Goal: Answer question/provide support: Share knowledge or assist other users

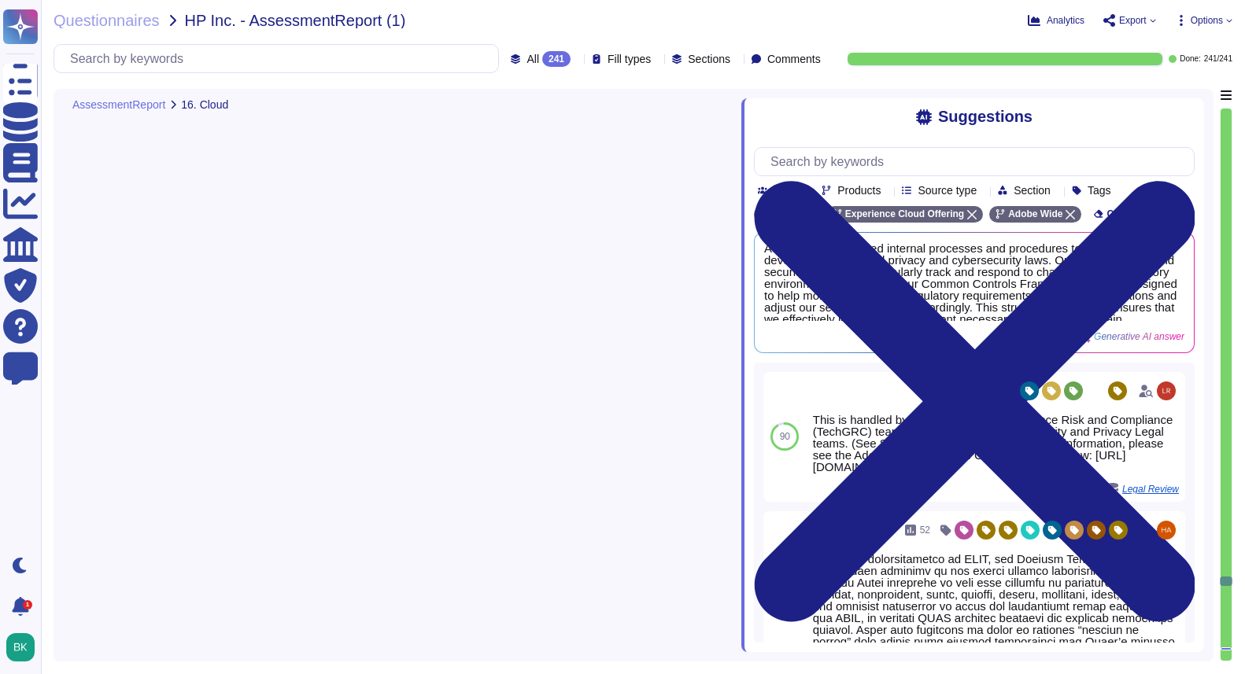
type textarea "1. Adobe provides a cloud-based service as it offers a SaaS solution. 2. The se…"
type textarea "Adobe utilizes a dual approach in its cloud deployment model, incorporating bot…"
type textarea "Adobe primarily utilizes a Software as a Service (SaaS) model for its solutions…"
type textarea "User management in the cloud network for the services provided is managed by th…"
type textarea "Hosting Providers provide managed compute, network, data, and storage services …"
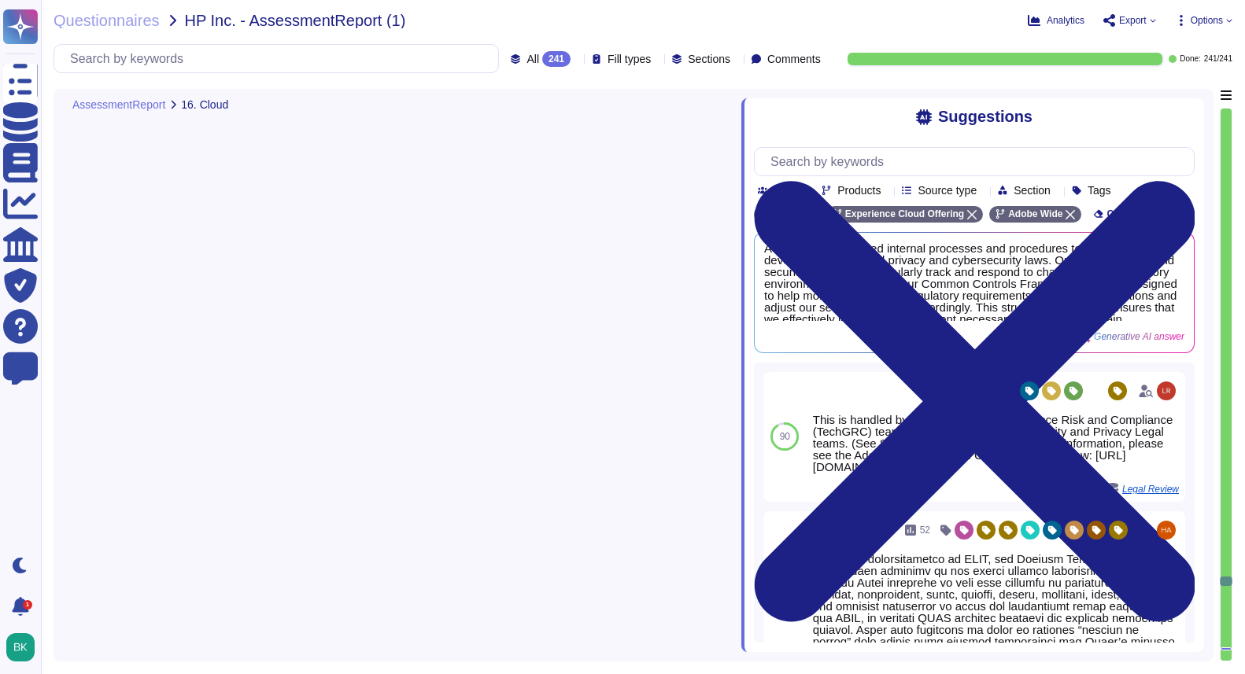
scroll to position [45962, 0]
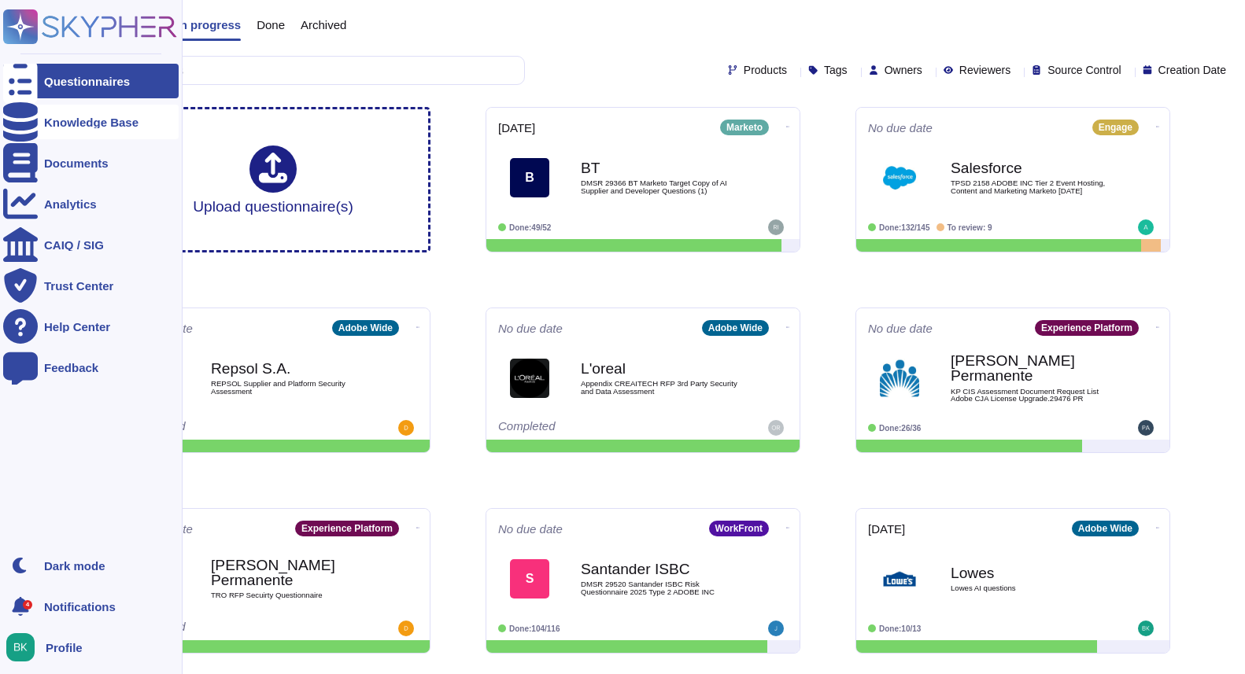
click at [43, 134] on div "Knowledge Base" at bounding box center [90, 122] width 175 height 35
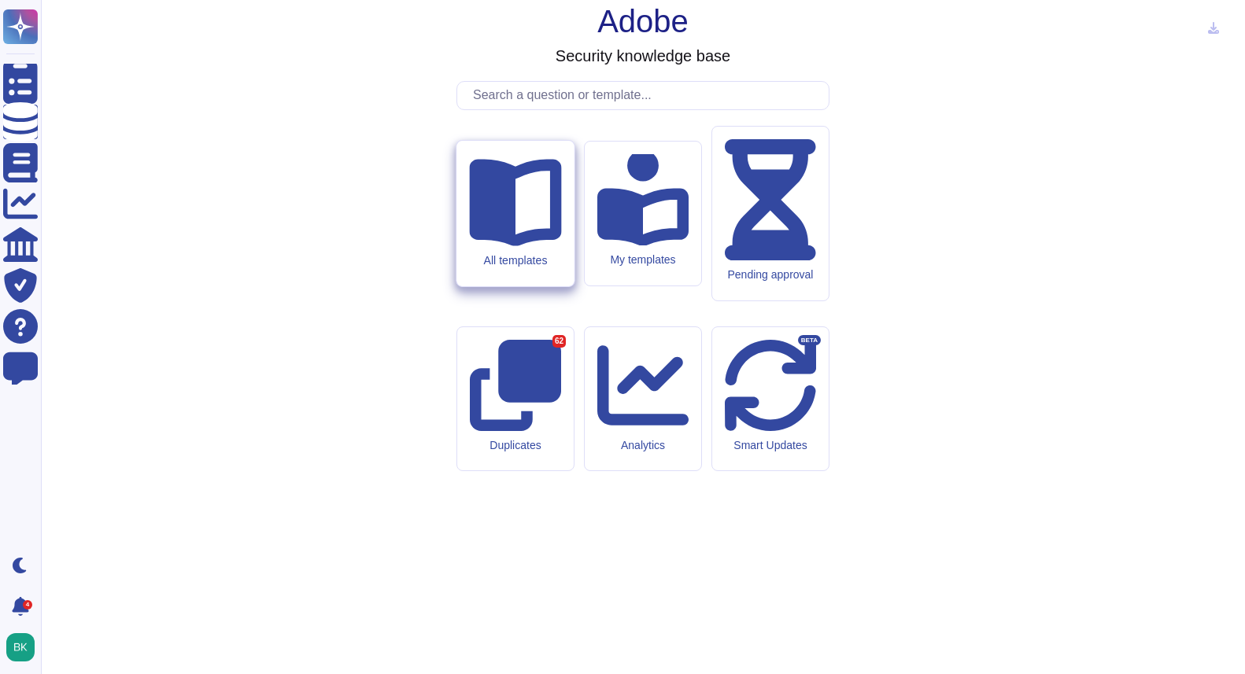
click at [522, 286] on div "All templates" at bounding box center [514, 214] width 117 height 146
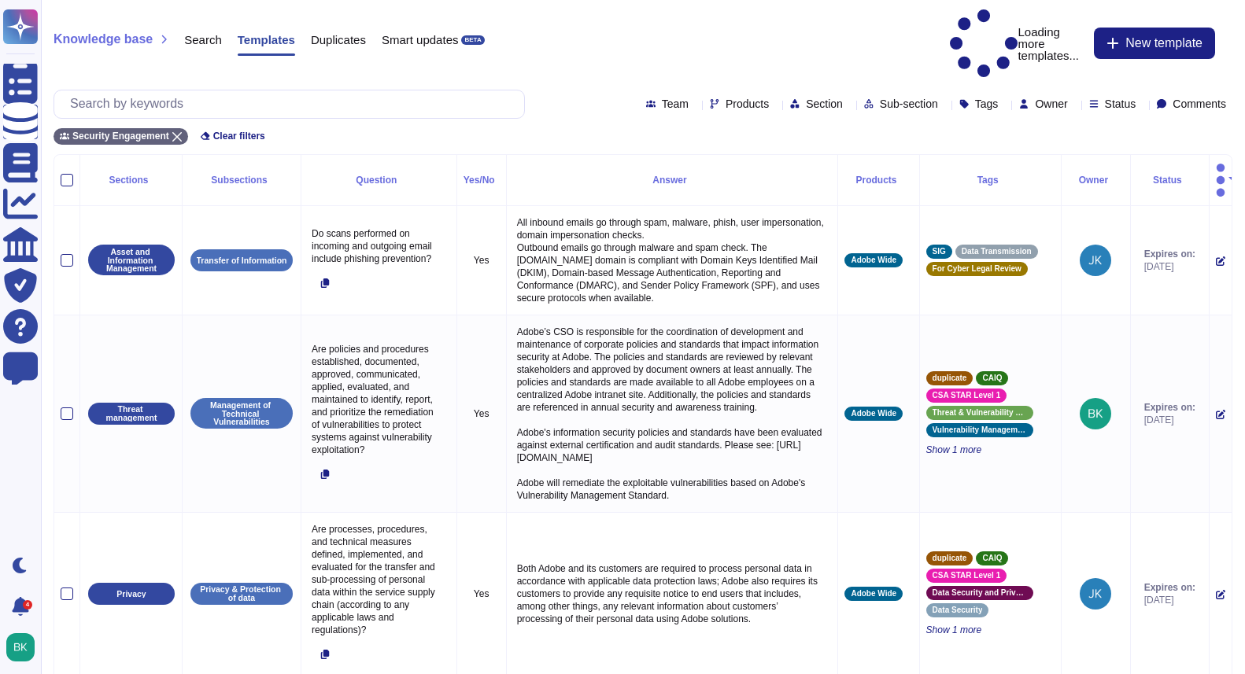
click at [725, 98] on span "Products" at bounding box center [746, 103] width 43 height 11
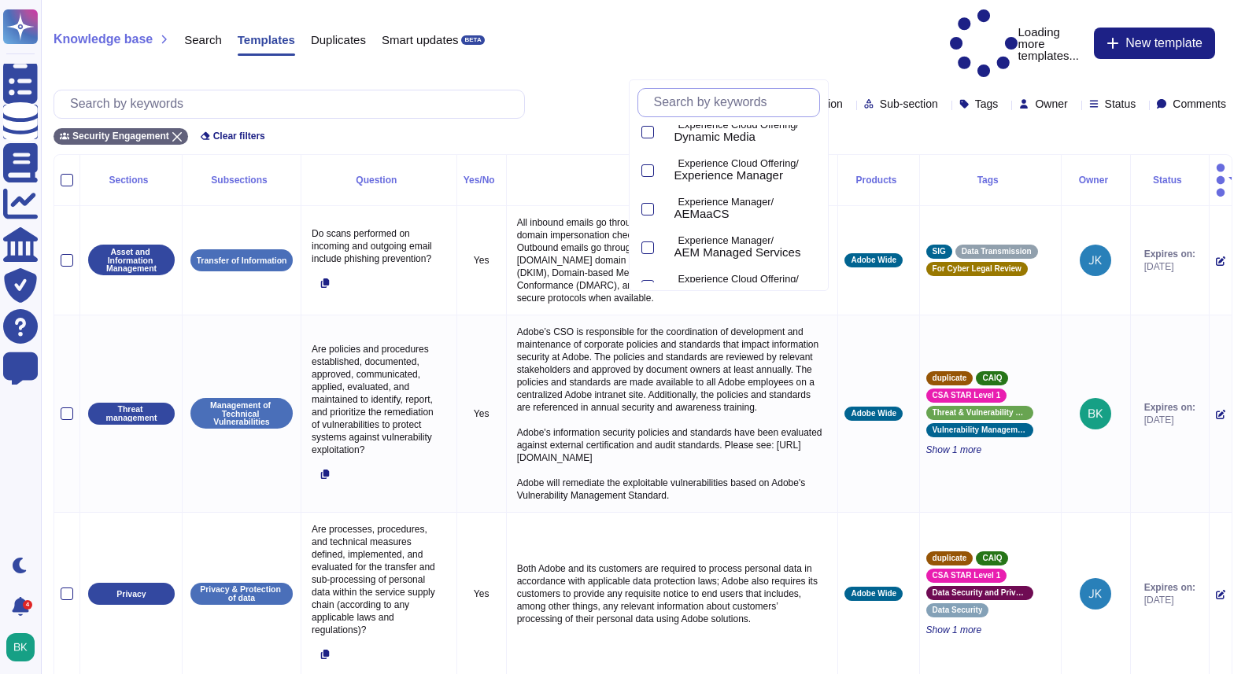
scroll to position [411, 0]
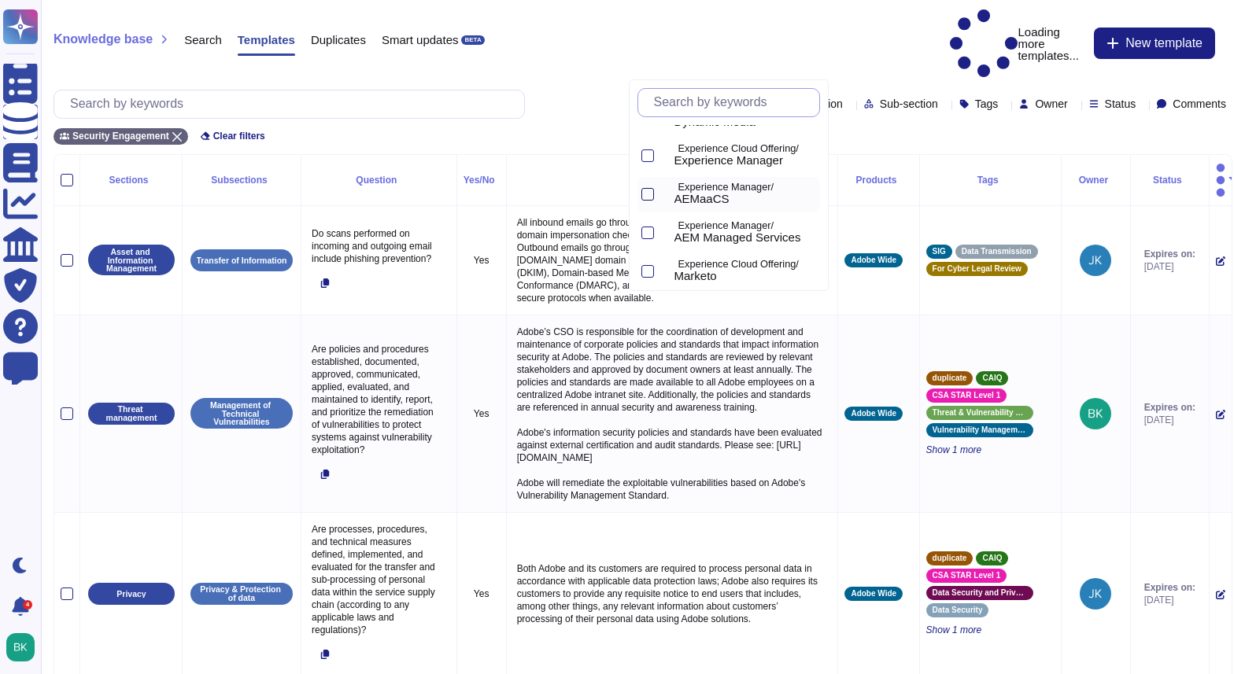
click at [644, 196] on div at bounding box center [647, 194] width 13 height 13
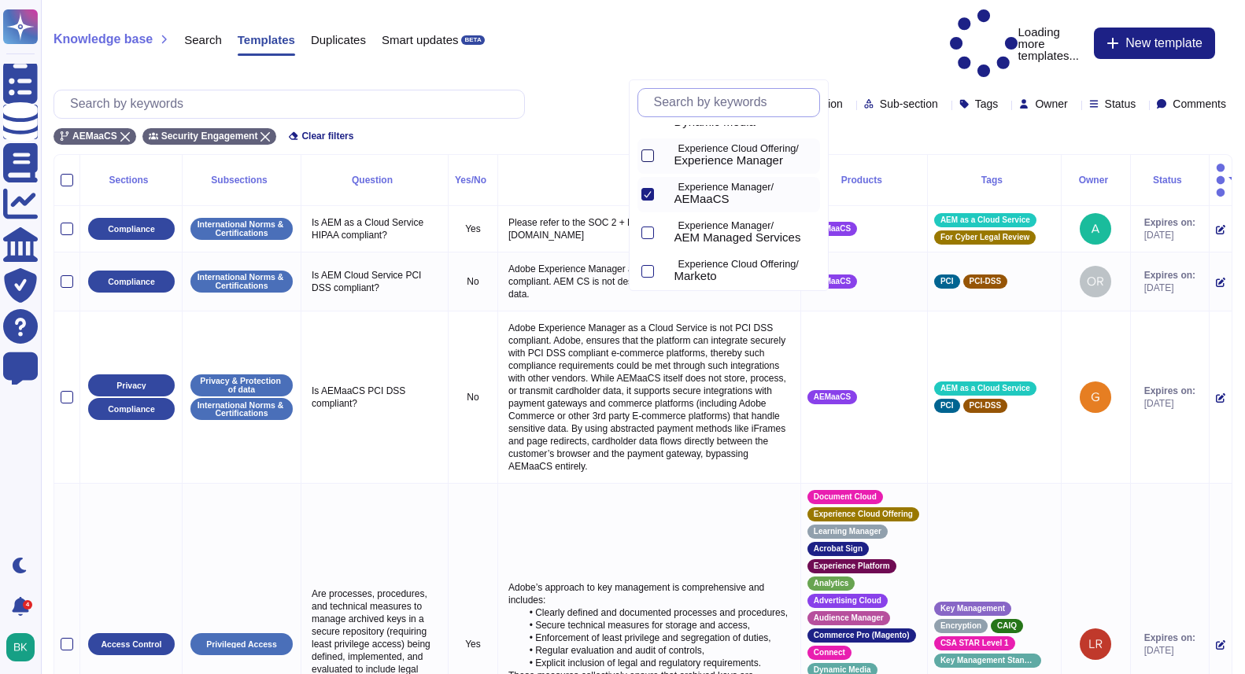
click at [646, 159] on div at bounding box center [647, 155] width 13 height 13
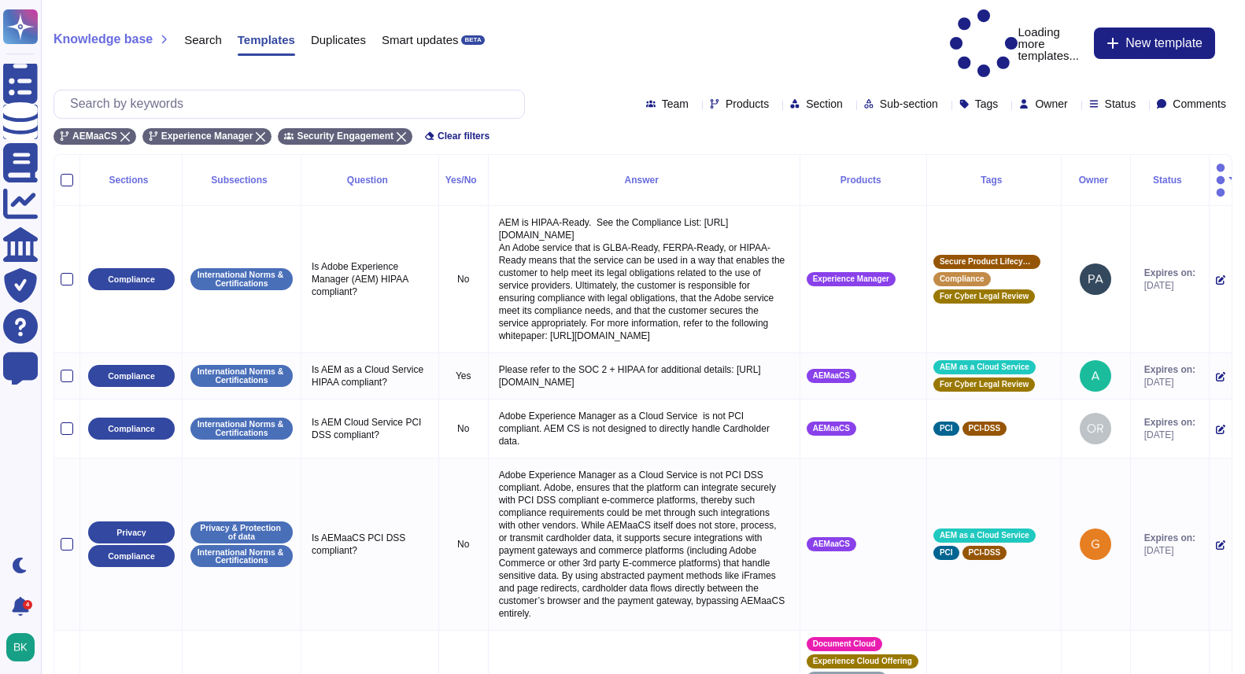
click at [547, 31] on div "Knowledge base Search Templates Duplicates Smart updates BETA Loading more temp…" at bounding box center [642, 43] width 1178 height 68
click at [326, 90] on input "text" at bounding box center [293, 104] width 462 height 28
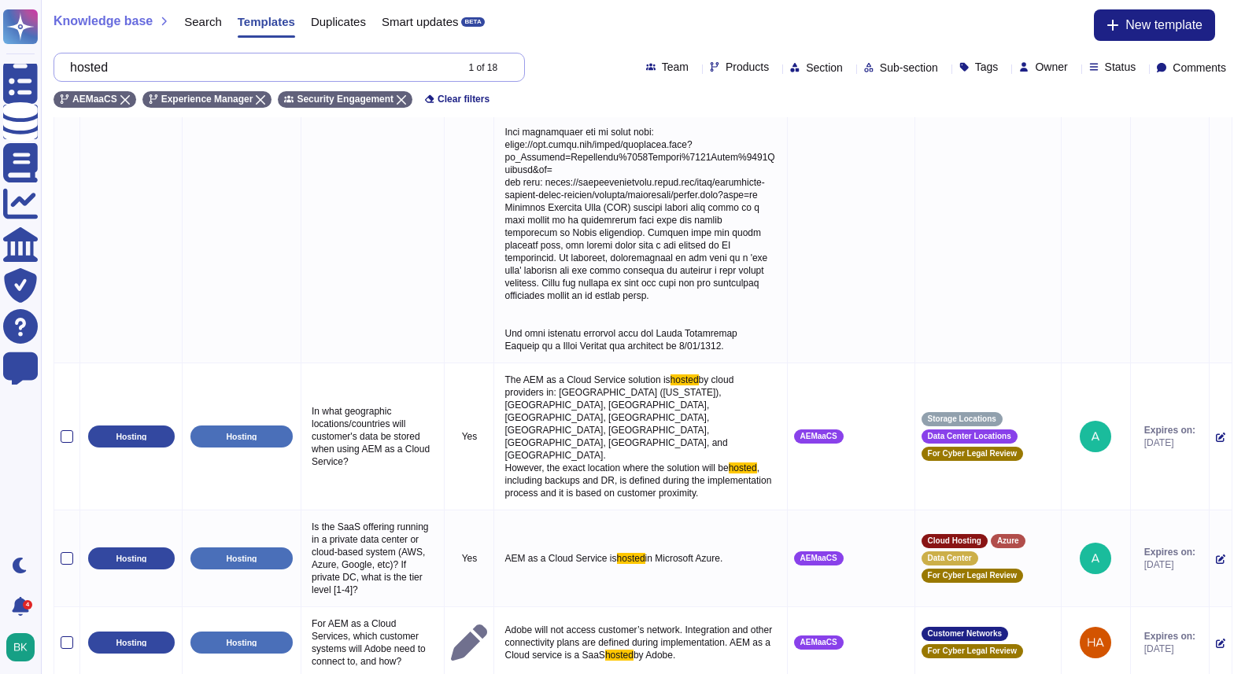
scroll to position [1213, 0]
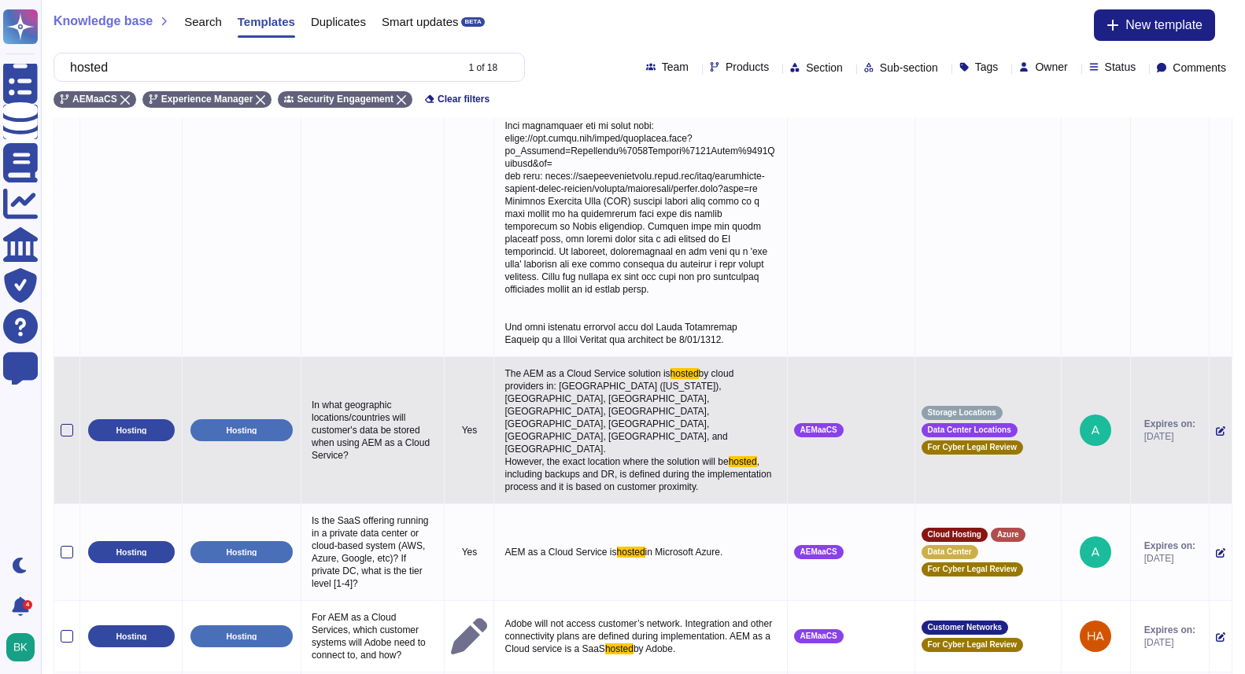
type input "hosted"
click at [633, 368] on span "by cloud providers in: [GEOGRAPHIC_DATA] ([US_STATE]), [GEOGRAPHIC_DATA], [GEOG…" at bounding box center [619, 417] width 231 height 99
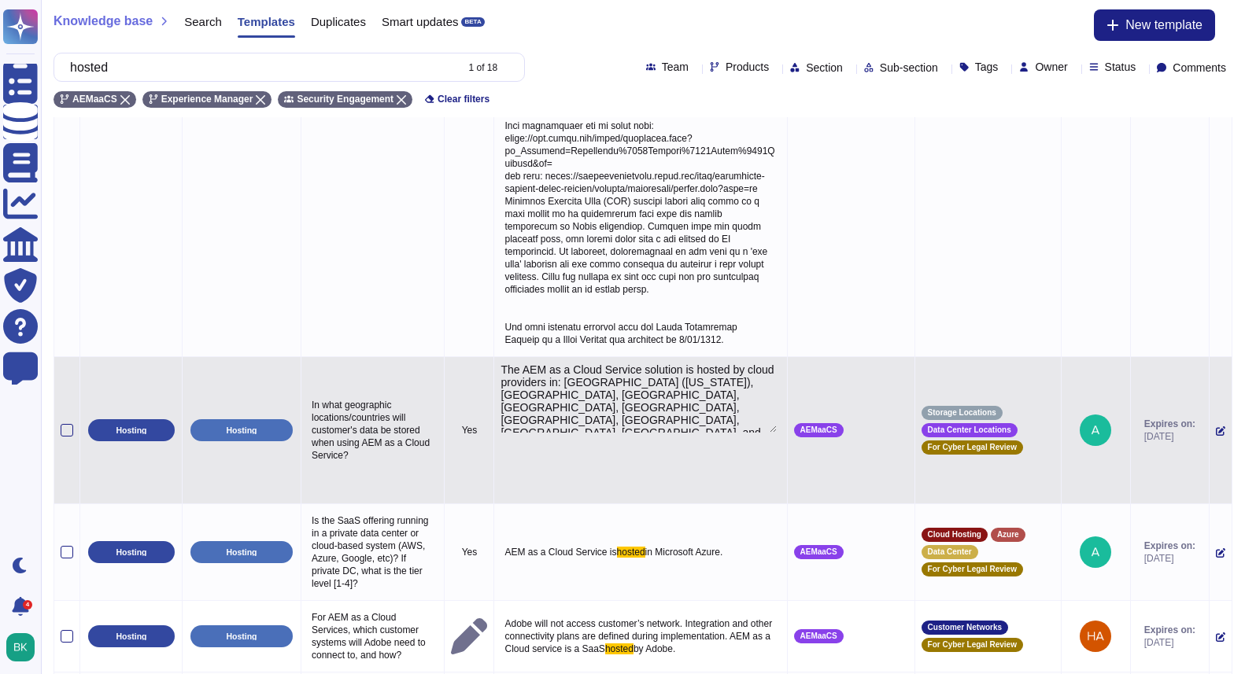
type textarea "The AEM as a Cloud Service solution is hosted by cloud providers in: [GEOGRAPHI…"
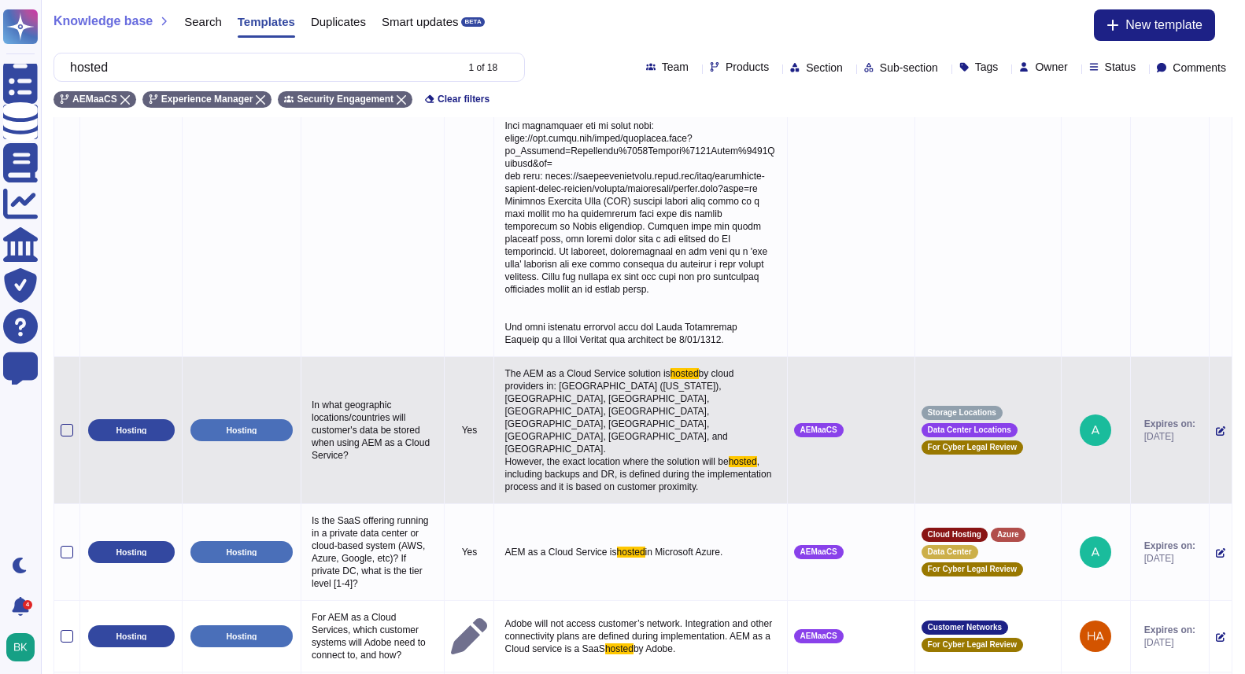
click at [1215, 426] on icon at bounding box center [1219, 430] width 9 height 9
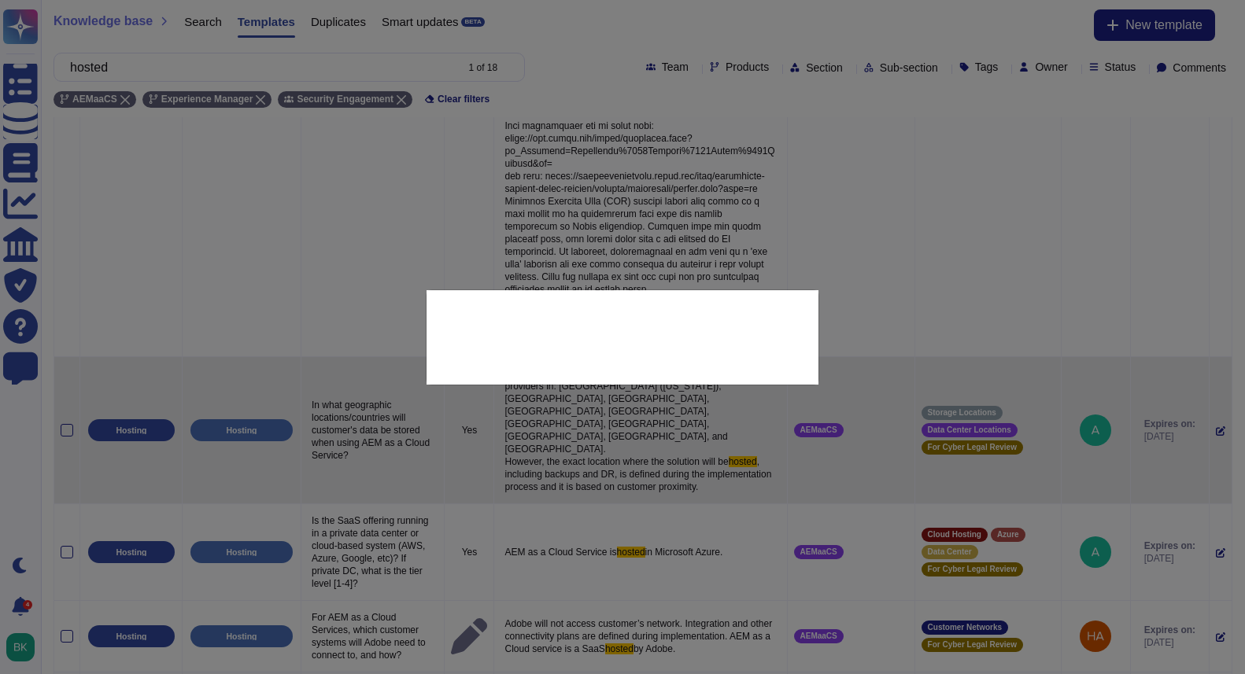
type textarea "In what geographic locations/countries will customer's data be stored when usin…"
type textarea "The AEM as a Cloud Service solution is hosted by cloud providers in: [GEOGRAPHI…"
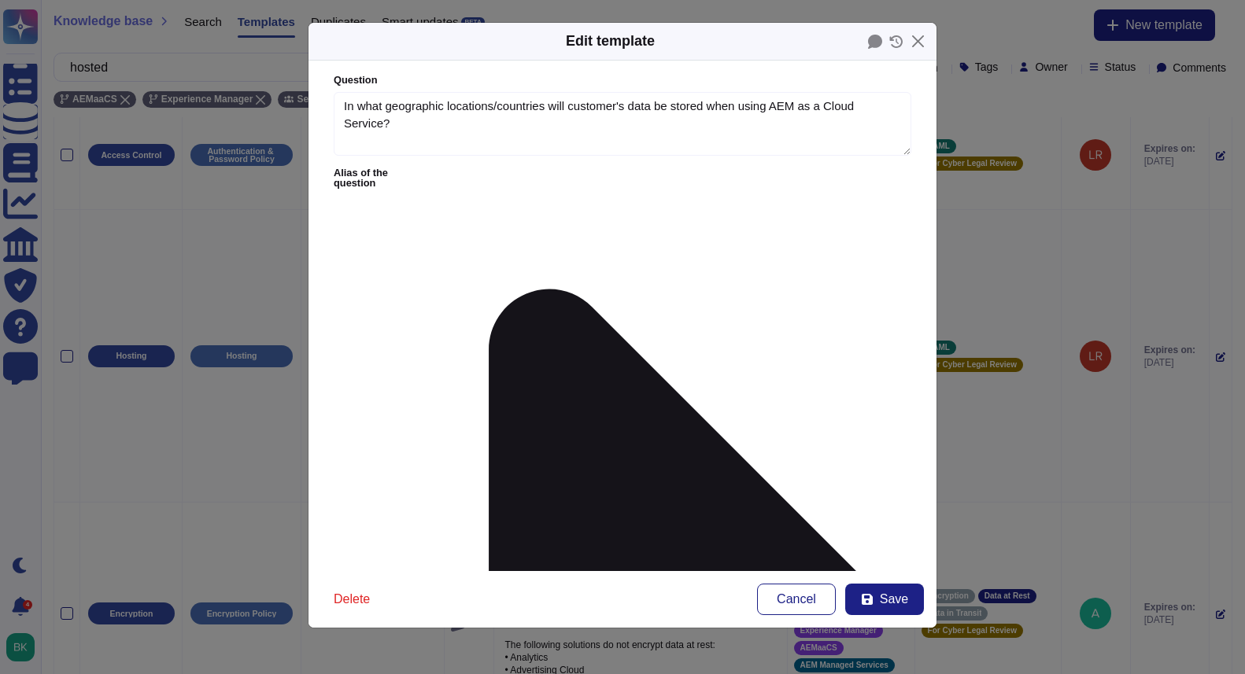
type textarea "In what geographic locations/countries will customer's data be stored when usin…"
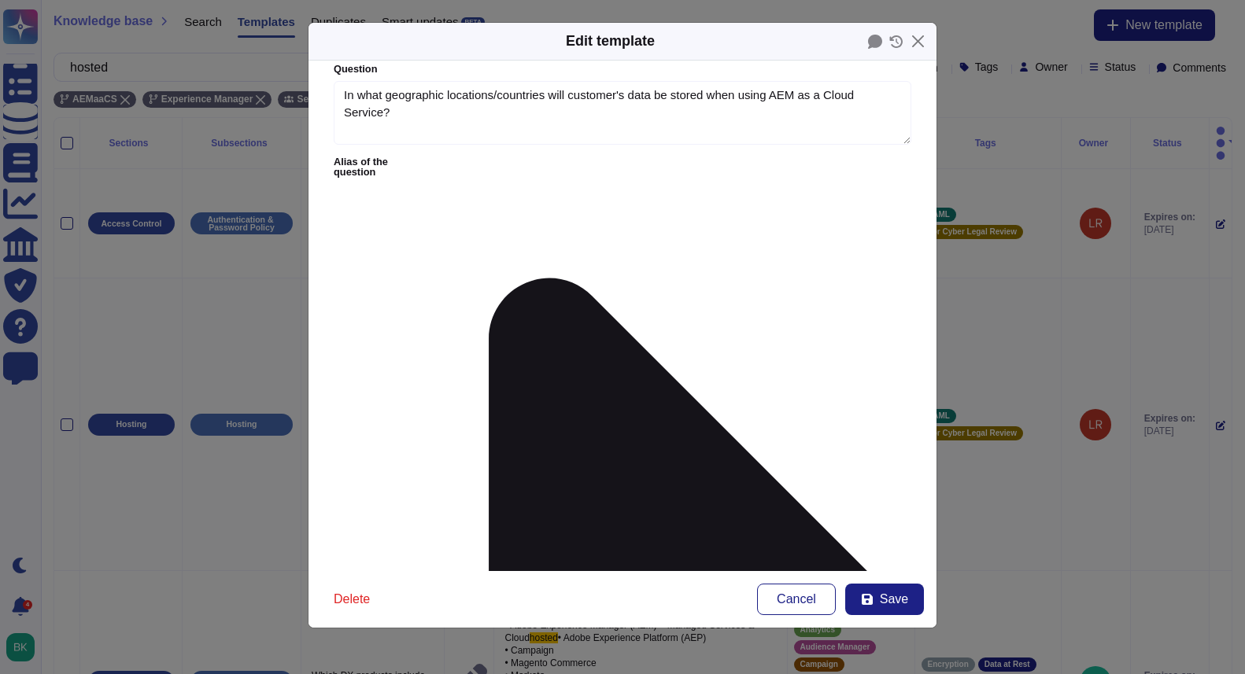
scroll to position [12, 0]
drag, startPoint x: 714, startPoint y: 211, endPoint x: 787, endPoint y: 217, distance: 72.6
drag, startPoint x: 771, startPoint y: 213, endPoint x: 715, endPoint y: 214, distance: 55.9
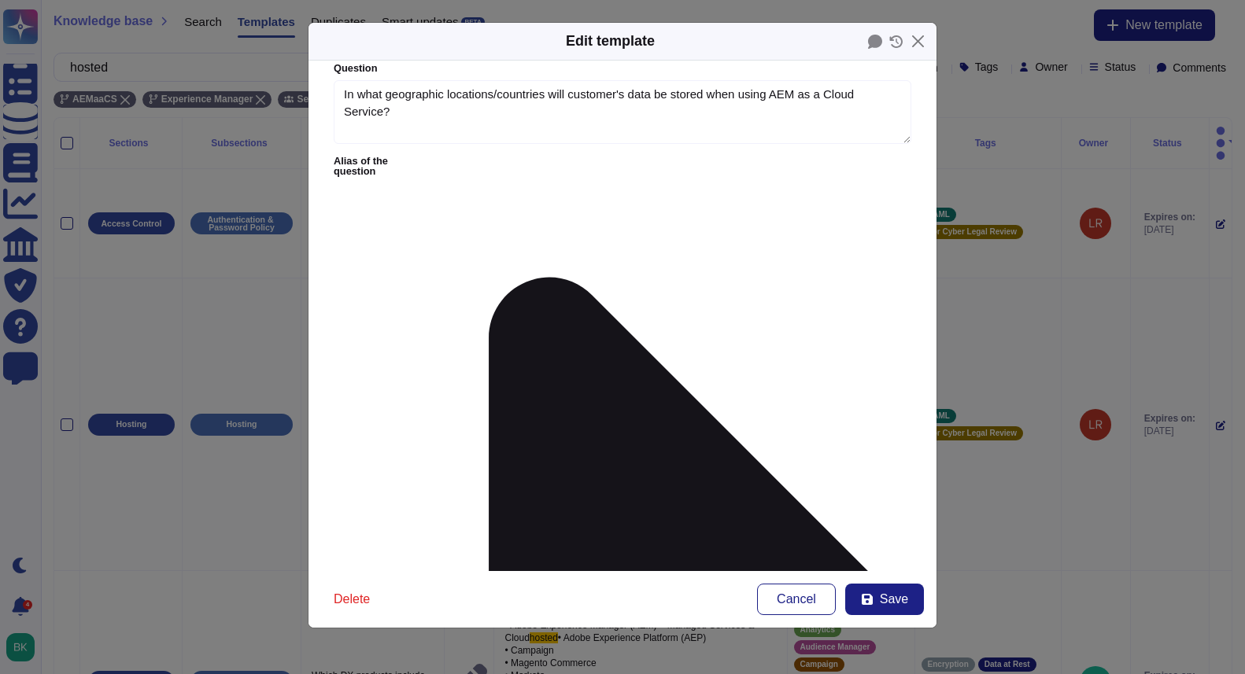
drag, startPoint x: 529, startPoint y: 229, endPoint x: 724, endPoint y: 229, distance: 194.3
drag, startPoint x: 881, startPoint y: 228, endPoint x: 556, endPoint y: 229, distance: 324.9
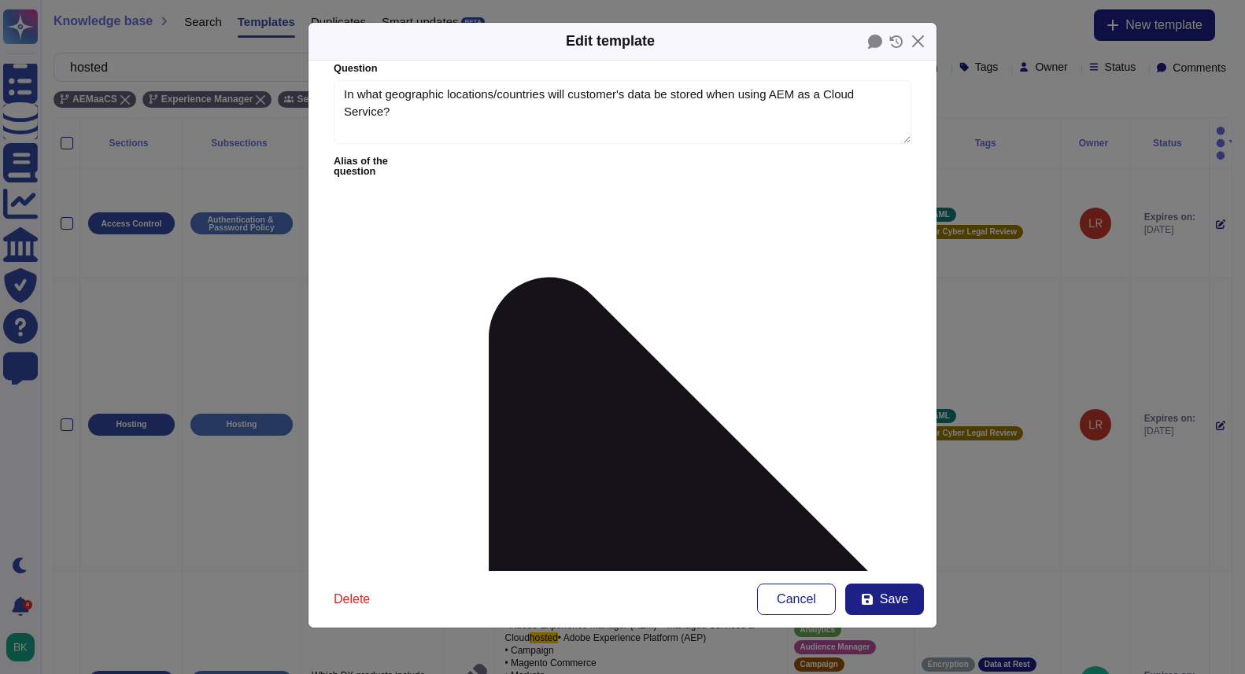
drag, startPoint x: 708, startPoint y: 230, endPoint x: 648, endPoint y: 227, distance: 59.9
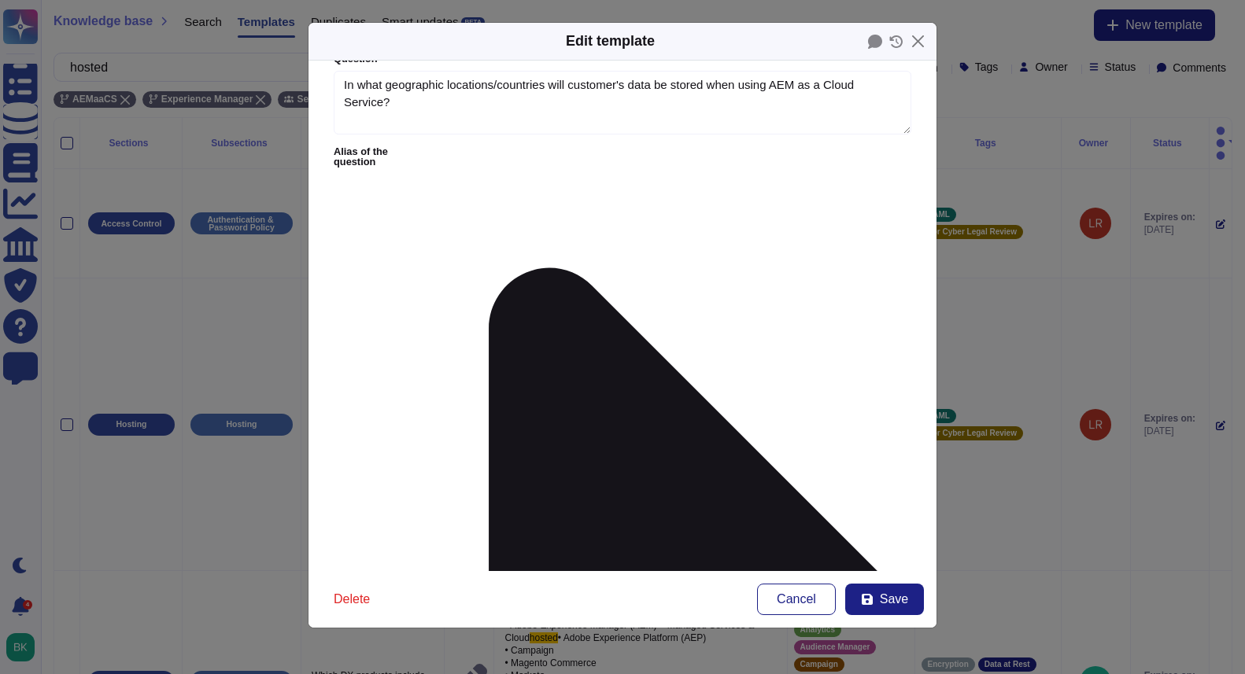
scroll to position [24, 0]
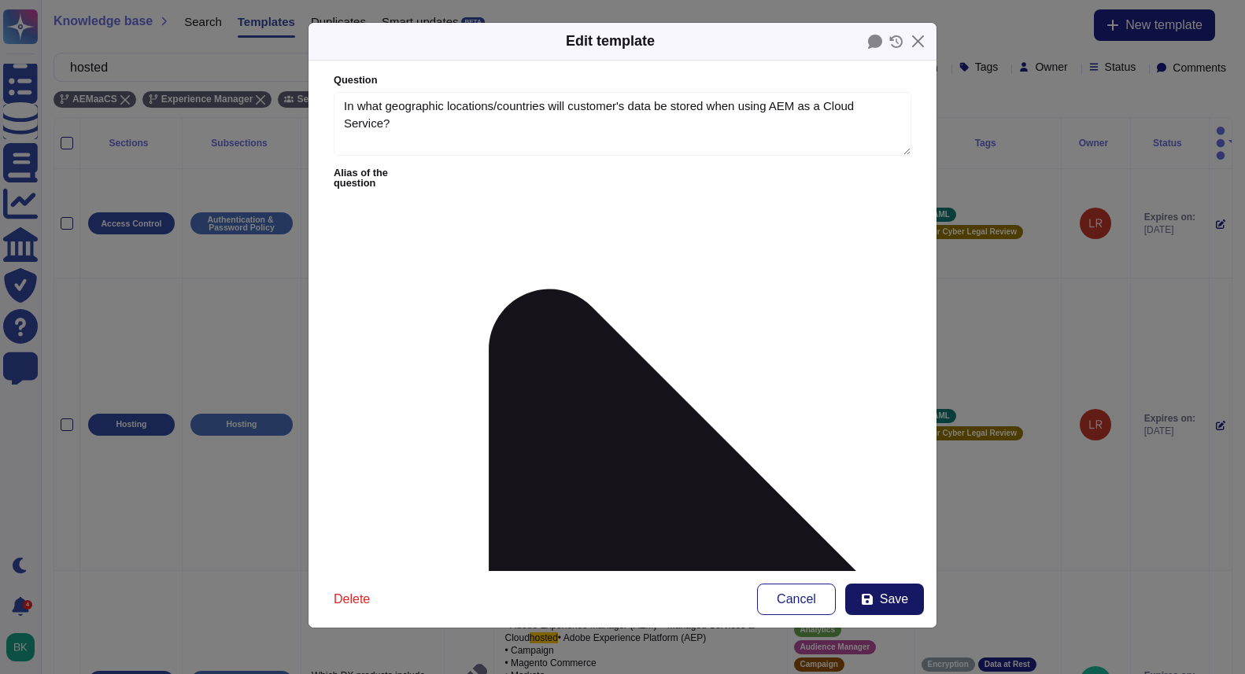
click at [872, 598] on icon at bounding box center [866, 599] width 11 height 11
type textarea "The AEM as a Cloud Service solution is hosted by cloud providers in: [GEOGRAPHI…"
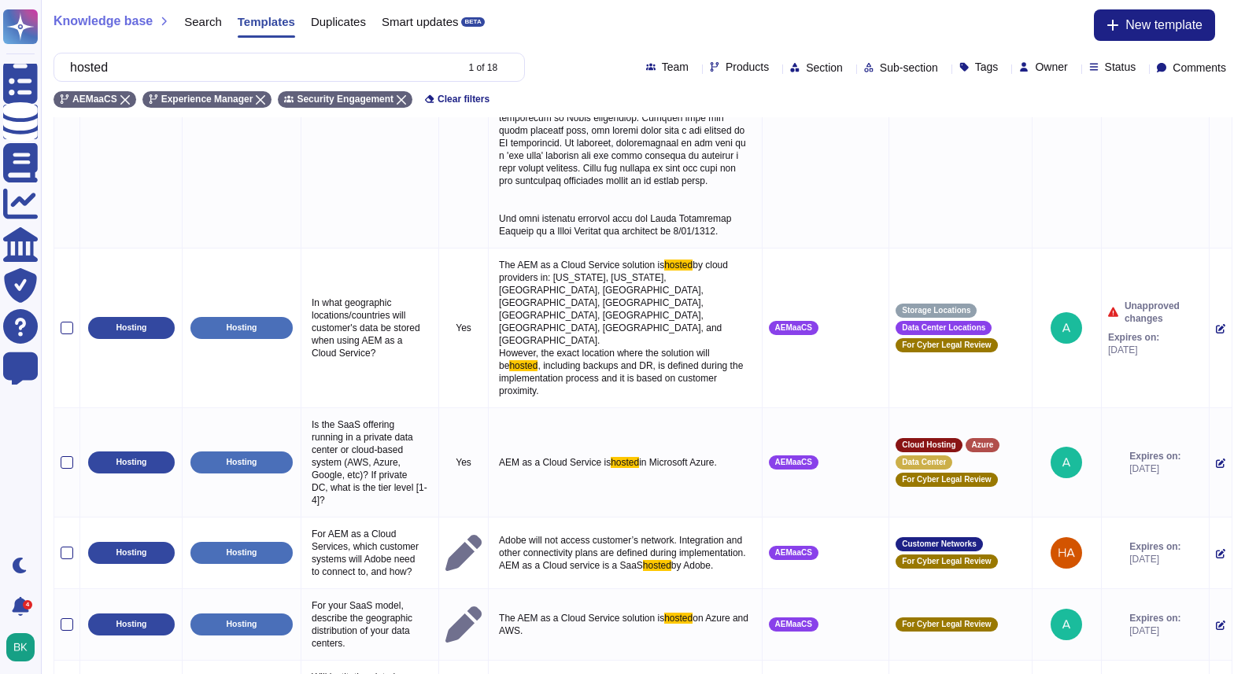
scroll to position [1354, 0]
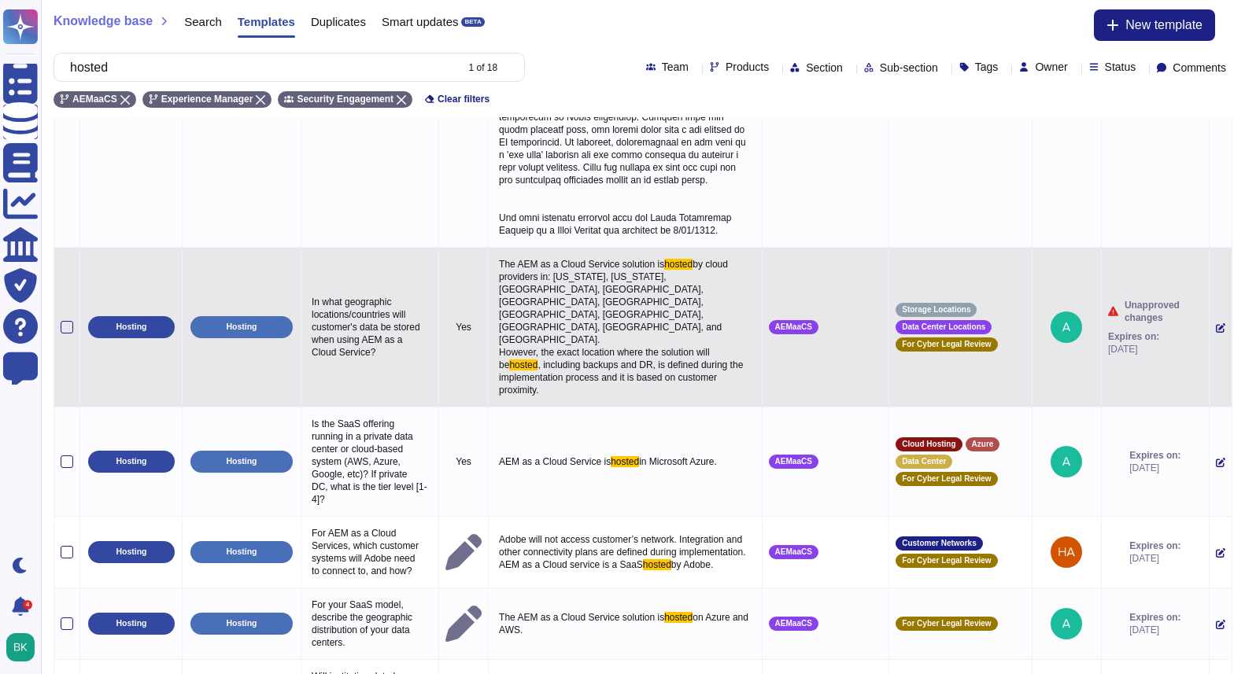
click at [1215, 323] on icon at bounding box center [1219, 327] width 9 height 9
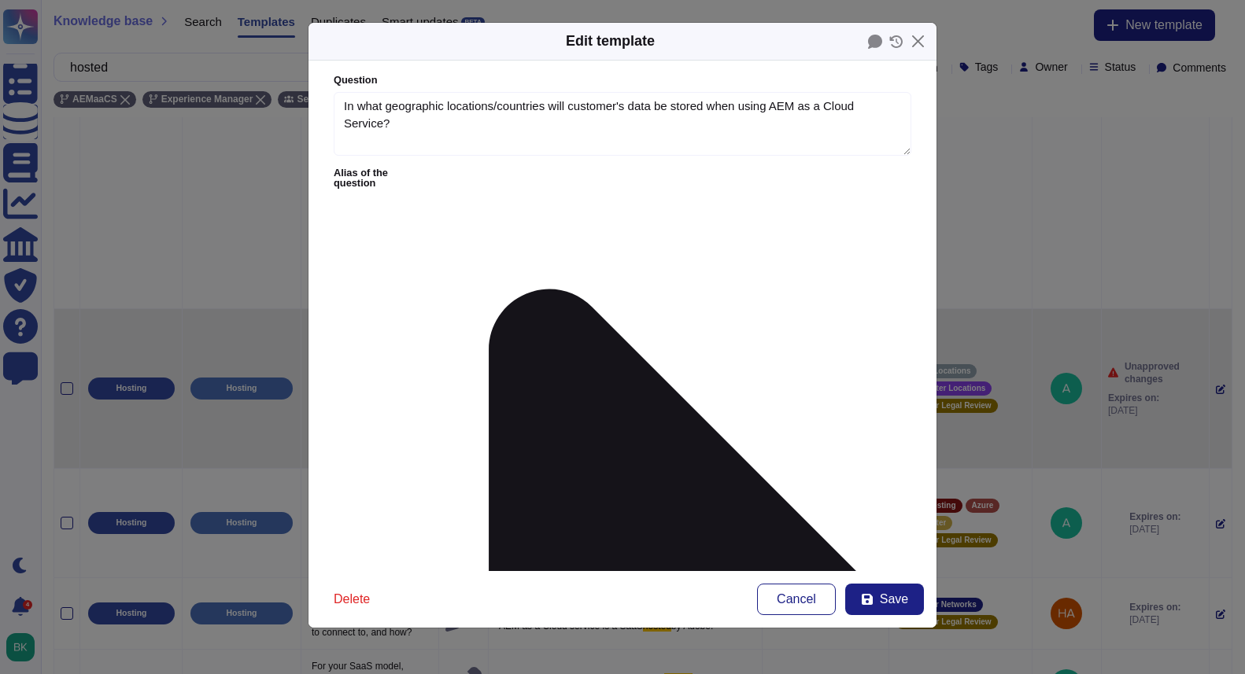
type textarea "In what geographic locations/countries will customer's data be stored when usin…"
type textarea "The AEM as a Cloud Service solution is hosted by cloud providers in: [US_STATE]…"
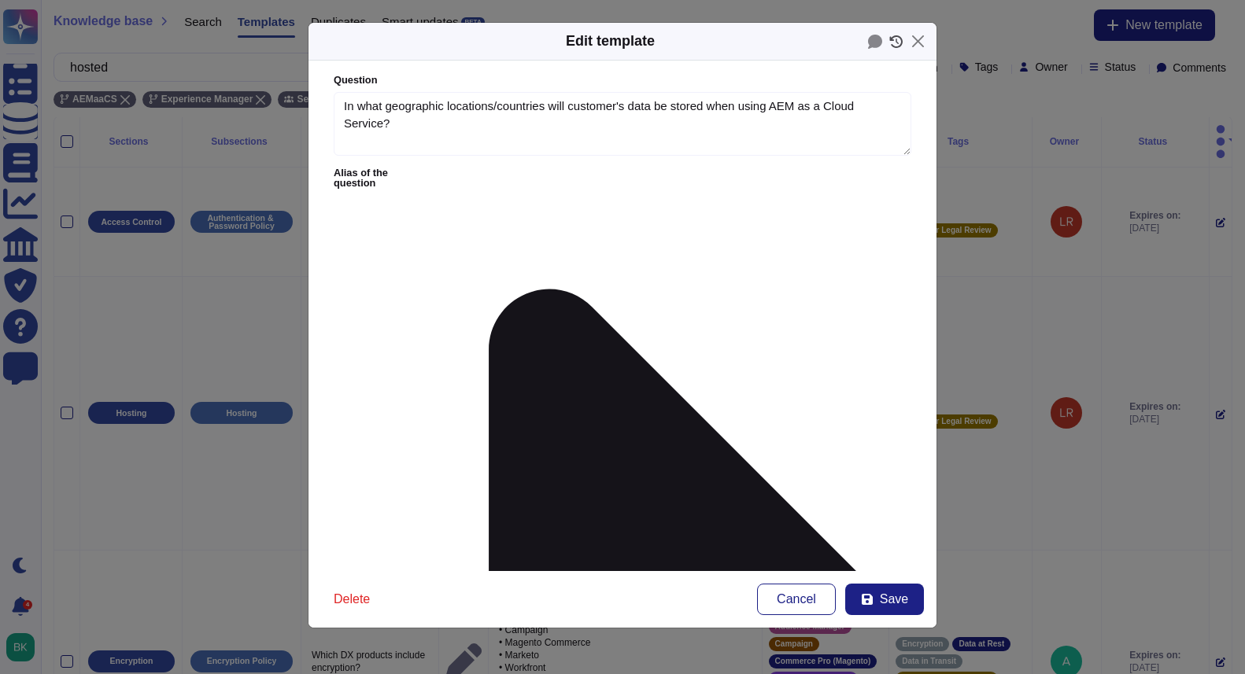
scroll to position [0, 0]
click at [879, 40] on icon at bounding box center [875, 42] width 14 height 14
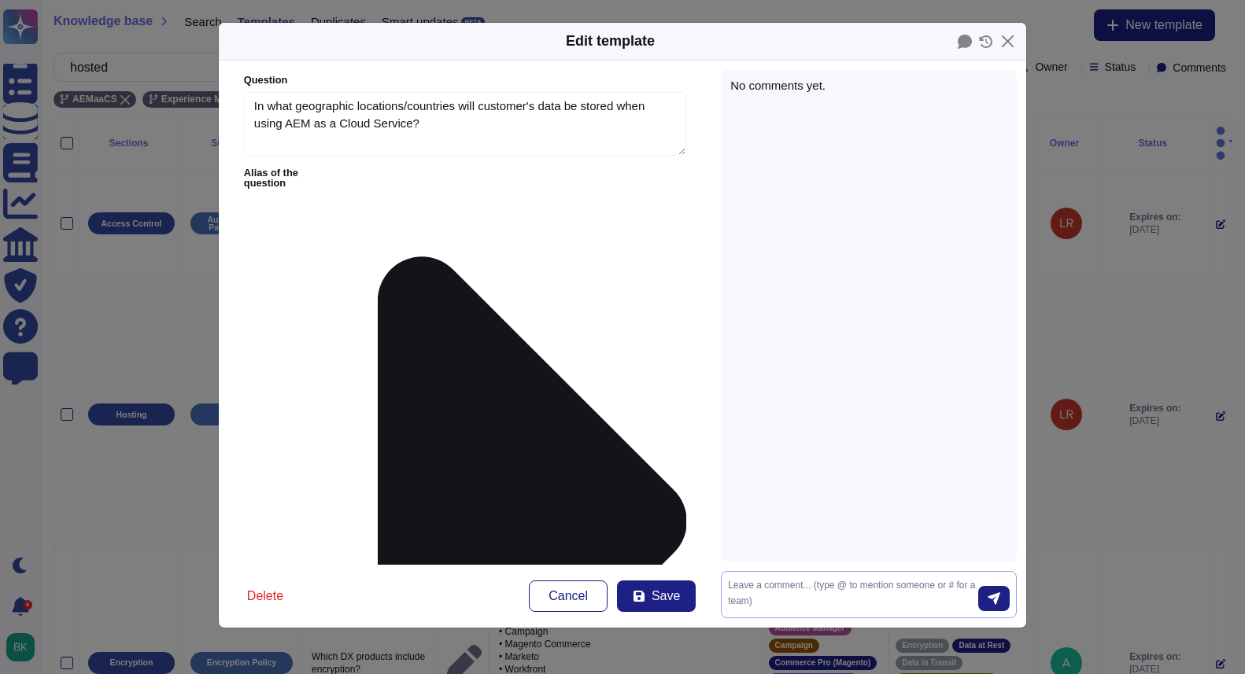
click at [760, 600] on textarea at bounding box center [853, 594] width 250 height 33
type textarea "@"
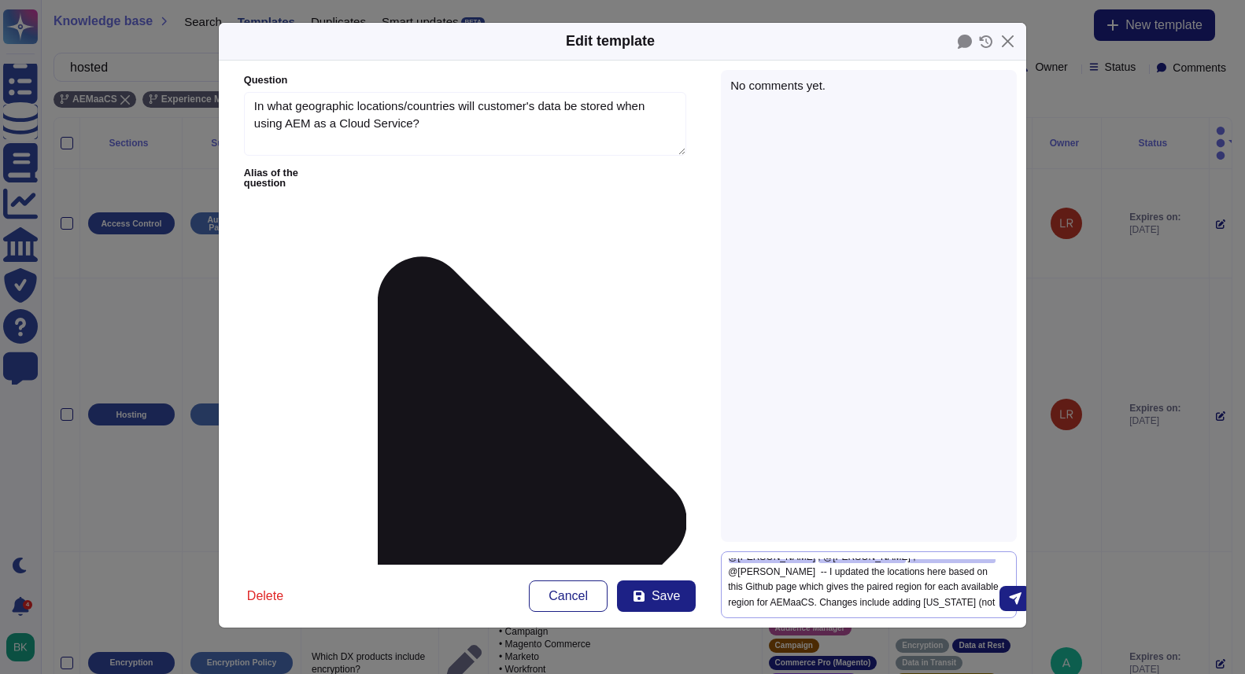
scroll to position [11, 0]
drag, startPoint x: 850, startPoint y: 607, endPoint x: 899, endPoint y: 592, distance: 51.2
click at [899, 592] on textarea "@[PERSON_NAME] , @[PERSON_NAME] , @[PERSON_NAME] -- I updated the locations her…" at bounding box center [863, 585] width 271 height 53
click at [821, 588] on textarea "@[PERSON_NAME] , @[PERSON_NAME] , @[PERSON_NAME] -- I updated the locations her…" at bounding box center [863, 585] width 271 height 53
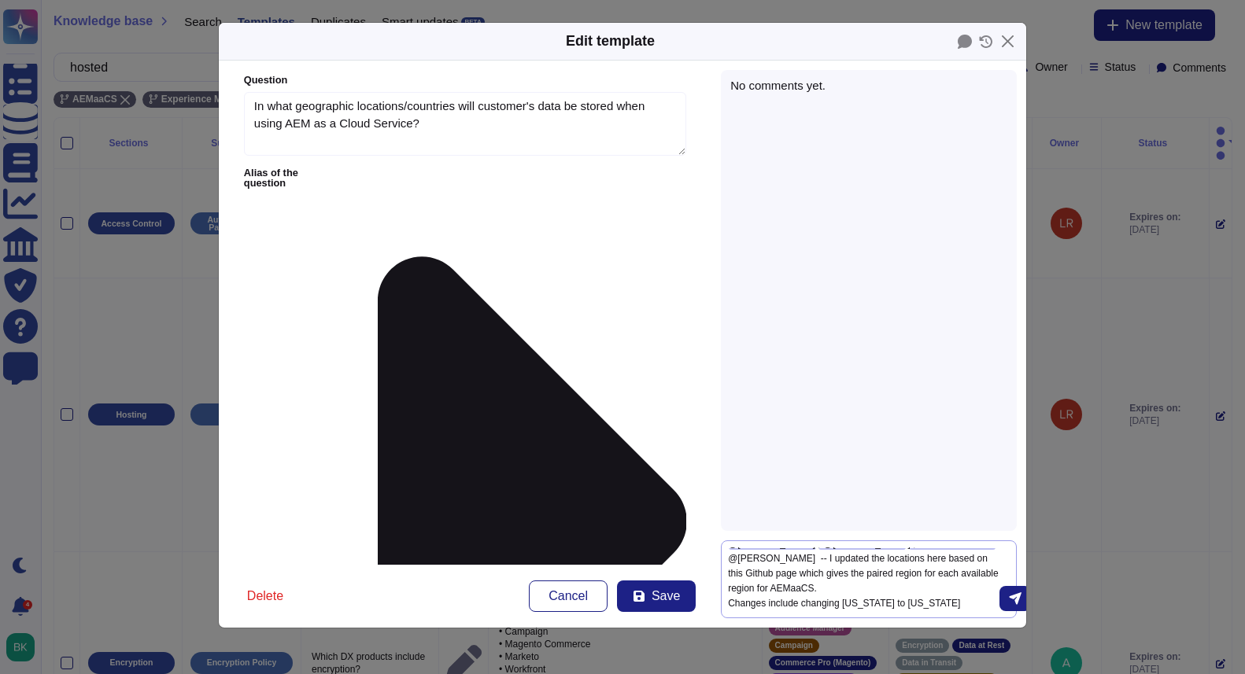
scroll to position [15, 0]
click at [840, 576] on textarea "@[PERSON_NAME] , @[PERSON_NAME] , @[PERSON_NAME] -- I updated the locations her…" at bounding box center [863, 580] width 271 height 65
paste textarea "[URL][DOMAIN_NAME]"
click at [999, 548] on textarea "@[PERSON_NAME] , @[PERSON_NAME] , @[PERSON_NAME] -- I updated the locations her…" at bounding box center [863, 580] width 271 height 65
click at [801, 592] on textarea "@[PERSON_NAME] , @[PERSON_NAME] , @[PERSON_NAME] -- I updated the locations her…" at bounding box center [863, 574] width 271 height 75
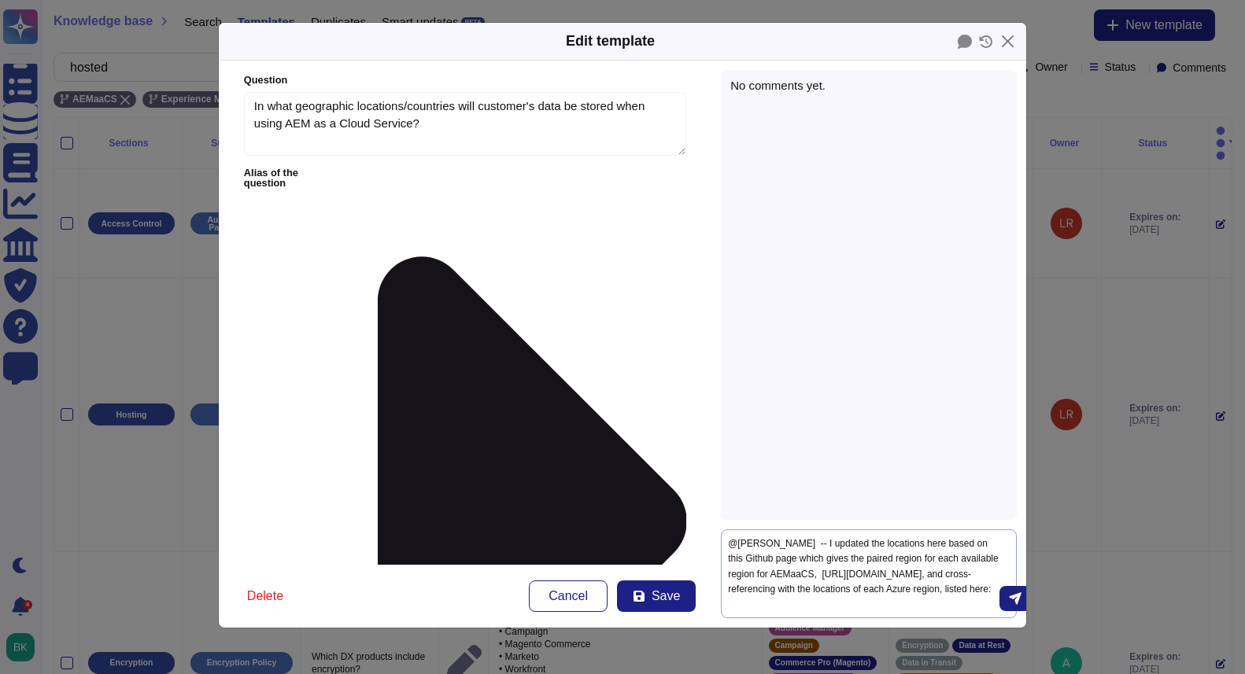
paste textarea "[URL][DOMAIN_NAME]"
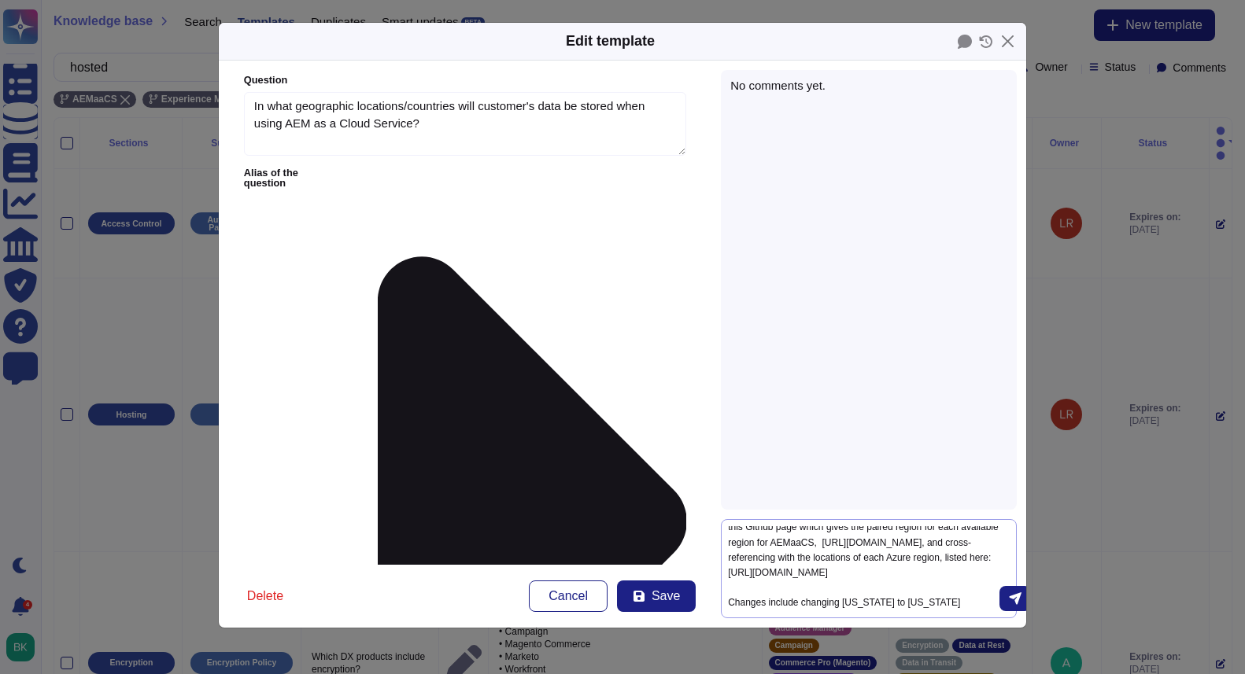
click at [960, 608] on textarea "@[PERSON_NAME] , @[PERSON_NAME] , @[PERSON_NAME] -- I updated the locations her…" at bounding box center [863, 568] width 271 height 85
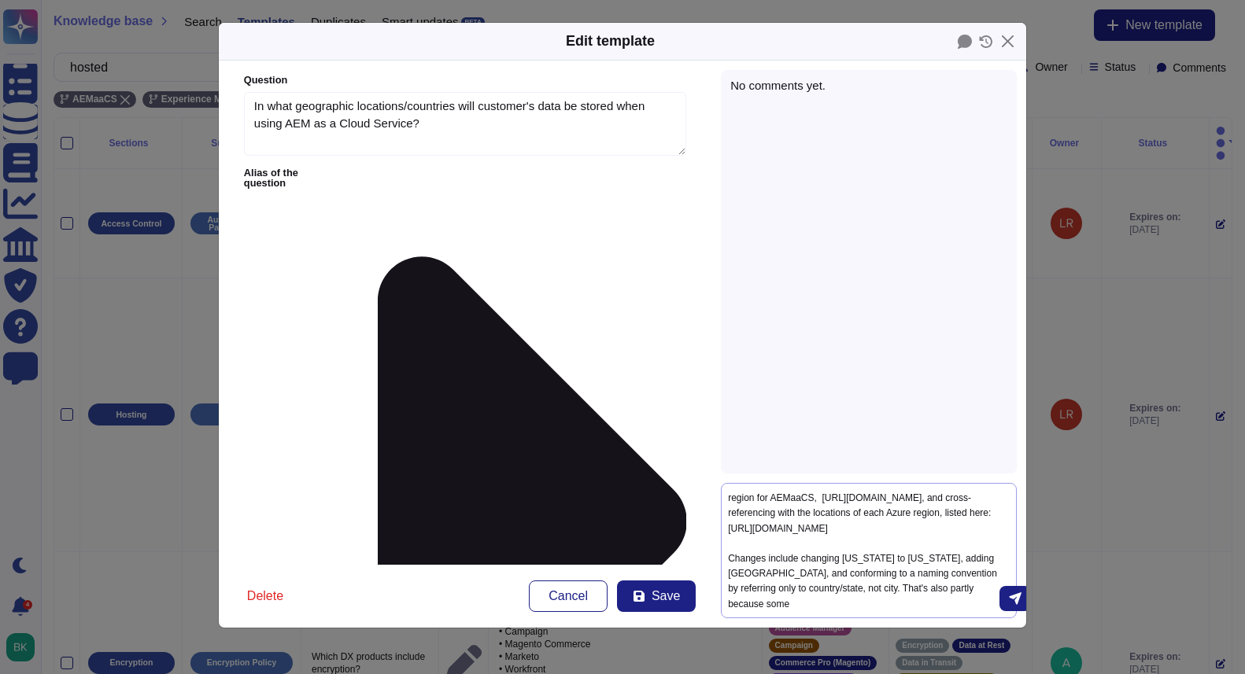
scroll to position [64, 0]
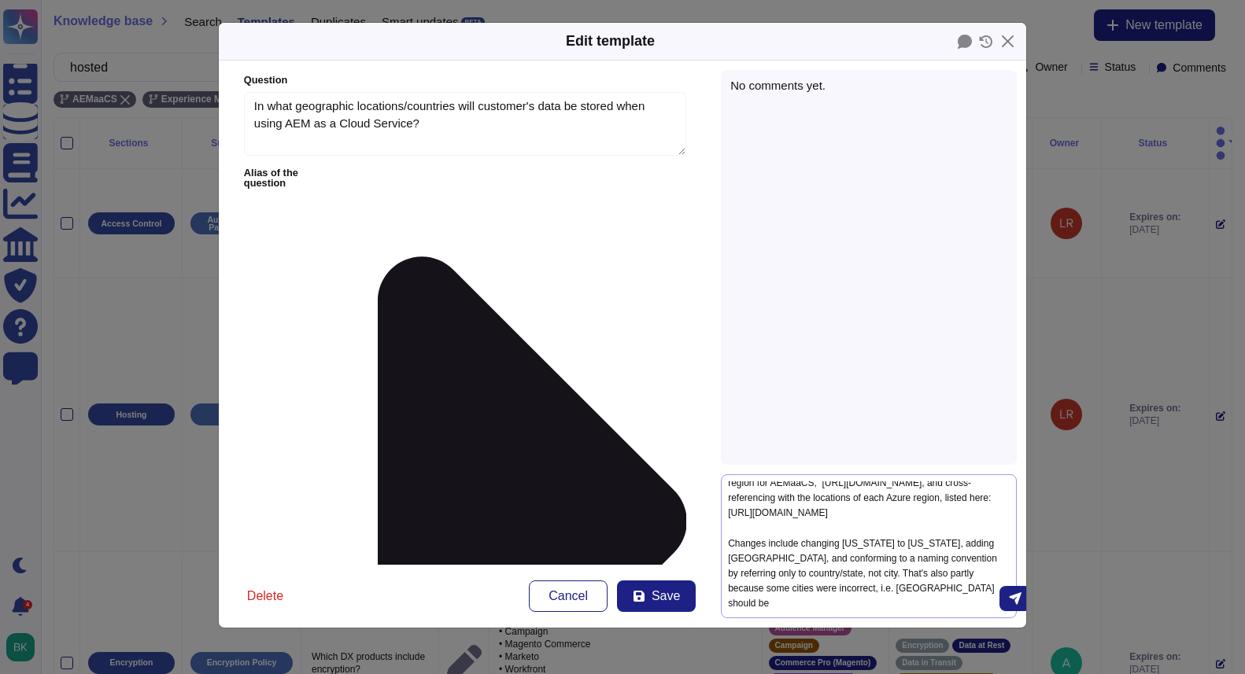
click at [919, 609] on textarea "@[PERSON_NAME] , @[PERSON_NAME] , @[PERSON_NAME] -- I updated the locations her…" at bounding box center [863, 546] width 271 height 130
click at [975, 610] on textarea "@[PERSON_NAME] , @[PERSON_NAME] , @[PERSON_NAME] -- I updated the locations her…" at bounding box center [863, 546] width 271 height 130
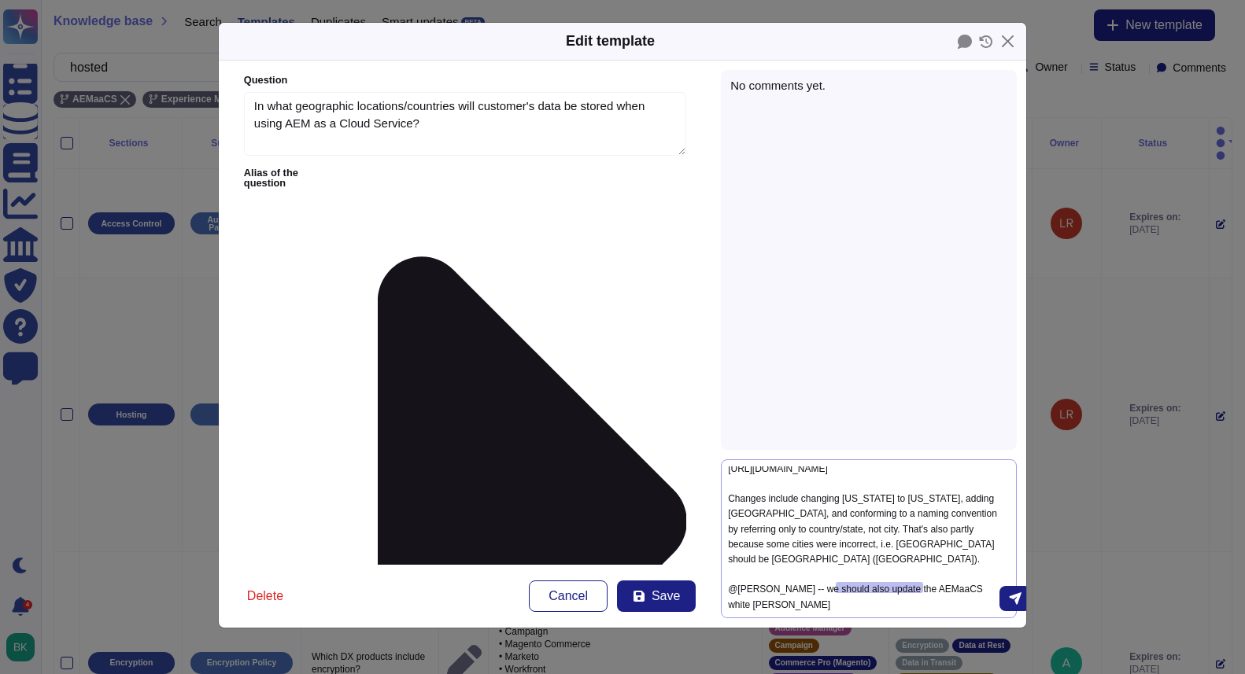
scroll to position [89, 0]
type textarea "@[PERSON_NAME] , @[PERSON_NAME] , @[PERSON_NAME] -- I updated the locations her…"
click at [1016, 594] on button "submit" at bounding box center [1014, 598] width 31 height 25
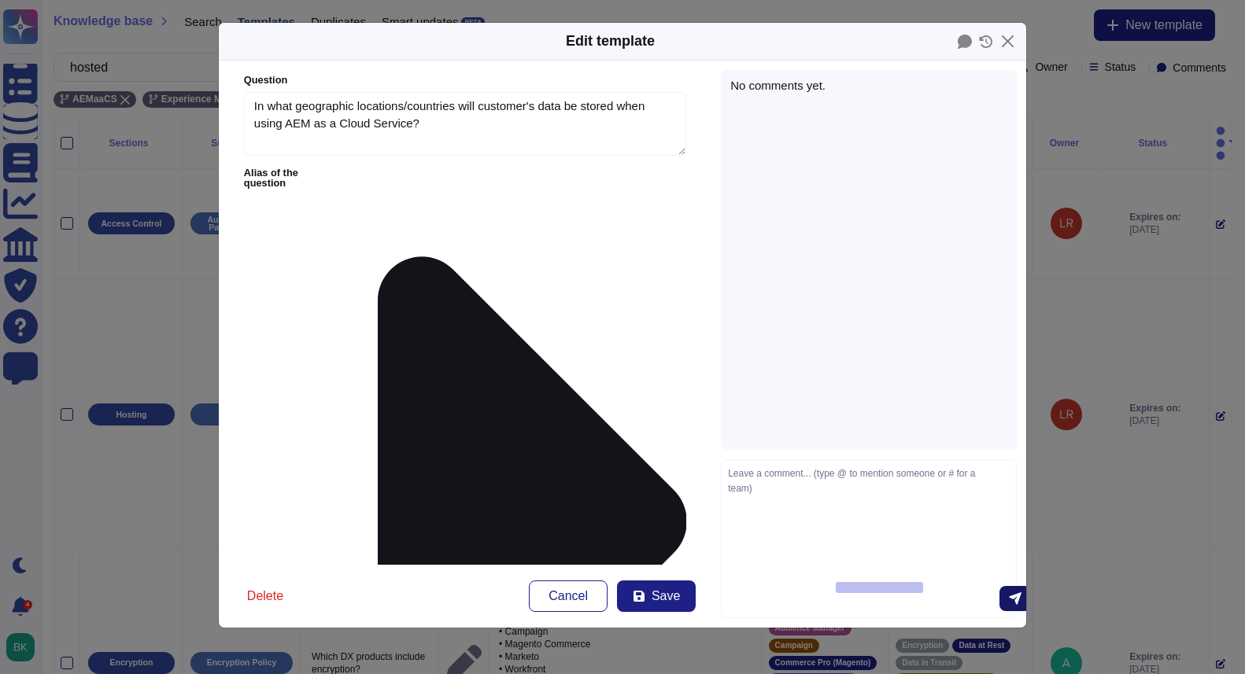
scroll to position [0, 0]
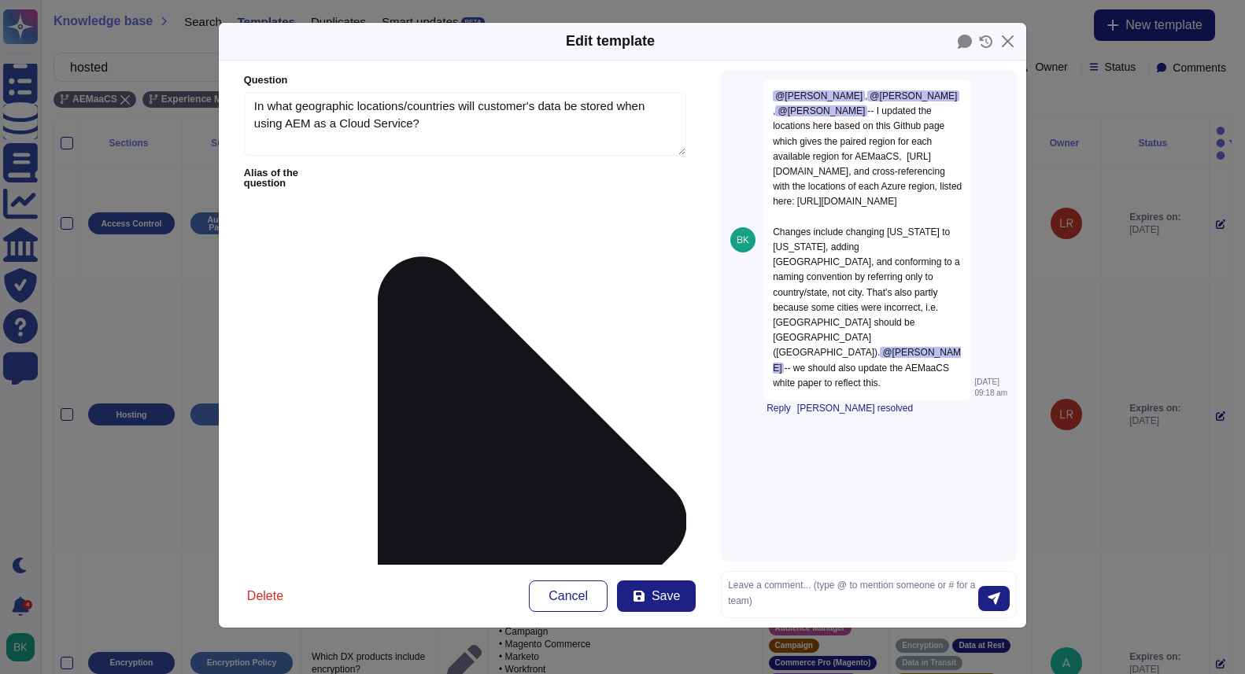
click at [655, 592] on span "Save" at bounding box center [665, 596] width 28 height 13
type textarea "The AEM as a Cloud Service solution is hosted by cloud providers in: [US_STATE]…"
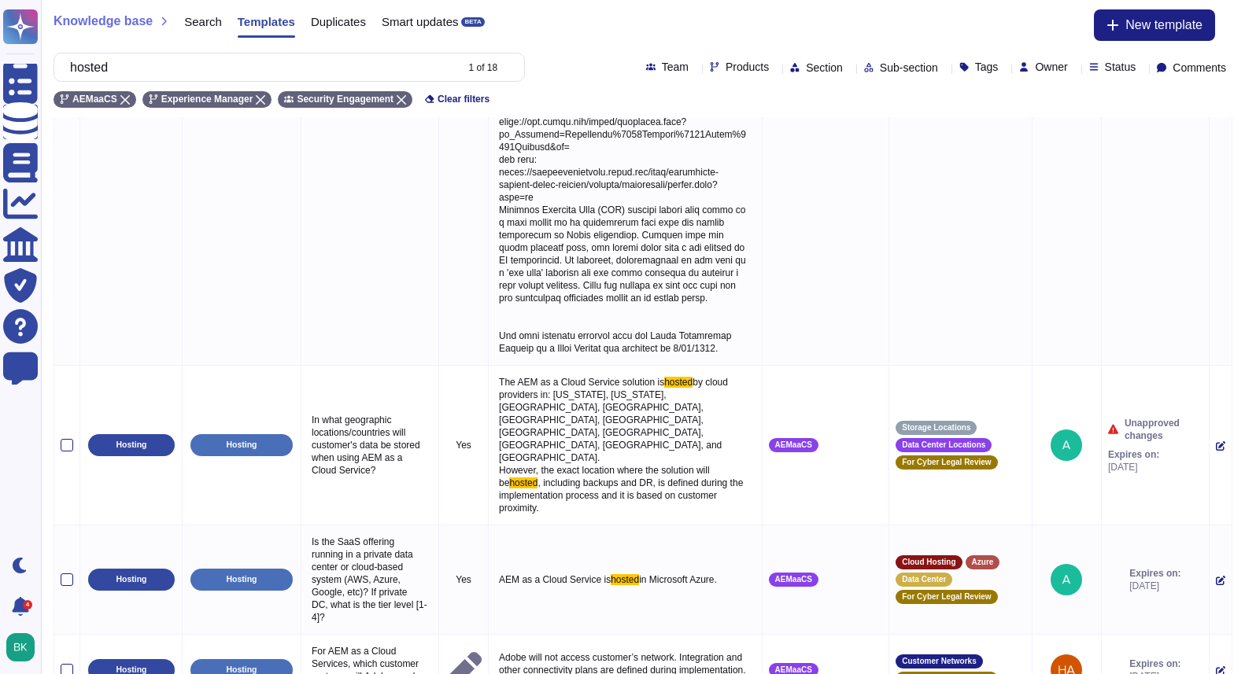
scroll to position [1131, 0]
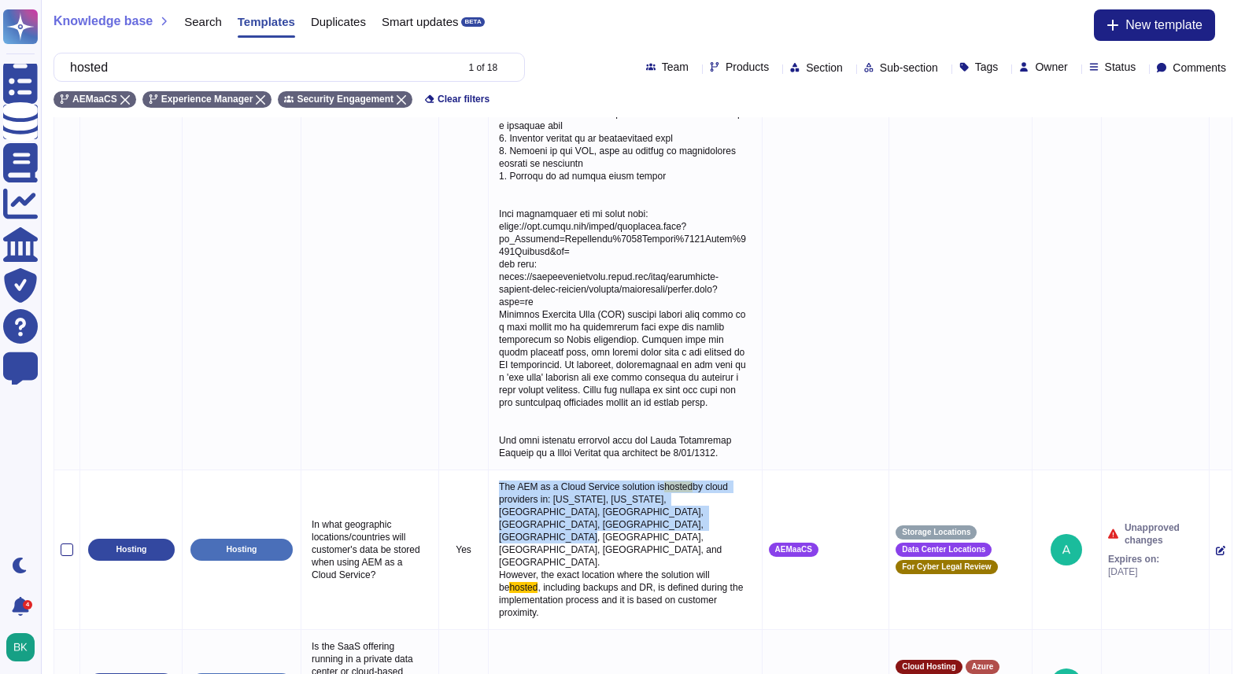
copy p "The AEM as a Cloud Service solution is hosted by cloud providers in: [US_STATE]…"
drag, startPoint x: 507, startPoint y: 404, endPoint x: 686, endPoint y: 441, distance: 183.0
click at [686, 477] on p "The AEM as a Cloud Service solution is hosted by cloud providers in: [US_STATE]…" at bounding box center [625, 550] width 260 height 146
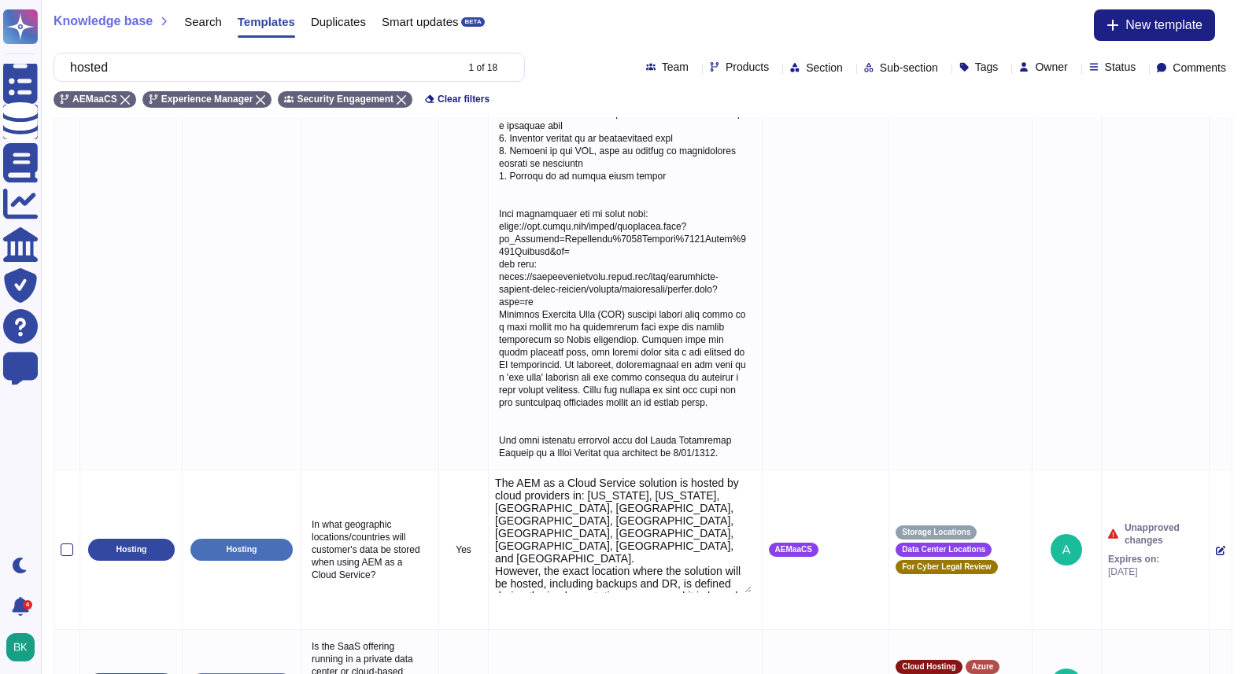
type textarea "The AEM as a Cloud Service solution is hosted by cloud providers in: [US_STATE]…"
drag, startPoint x: 562, startPoint y: 454, endPoint x: 496, endPoint y: 396, distance: 87.0
click at [496, 470] on td "The AEM as a Cloud Service solution is hosted by cloud providers in: [US_STATE]…" at bounding box center [626, 550] width 274 height 160
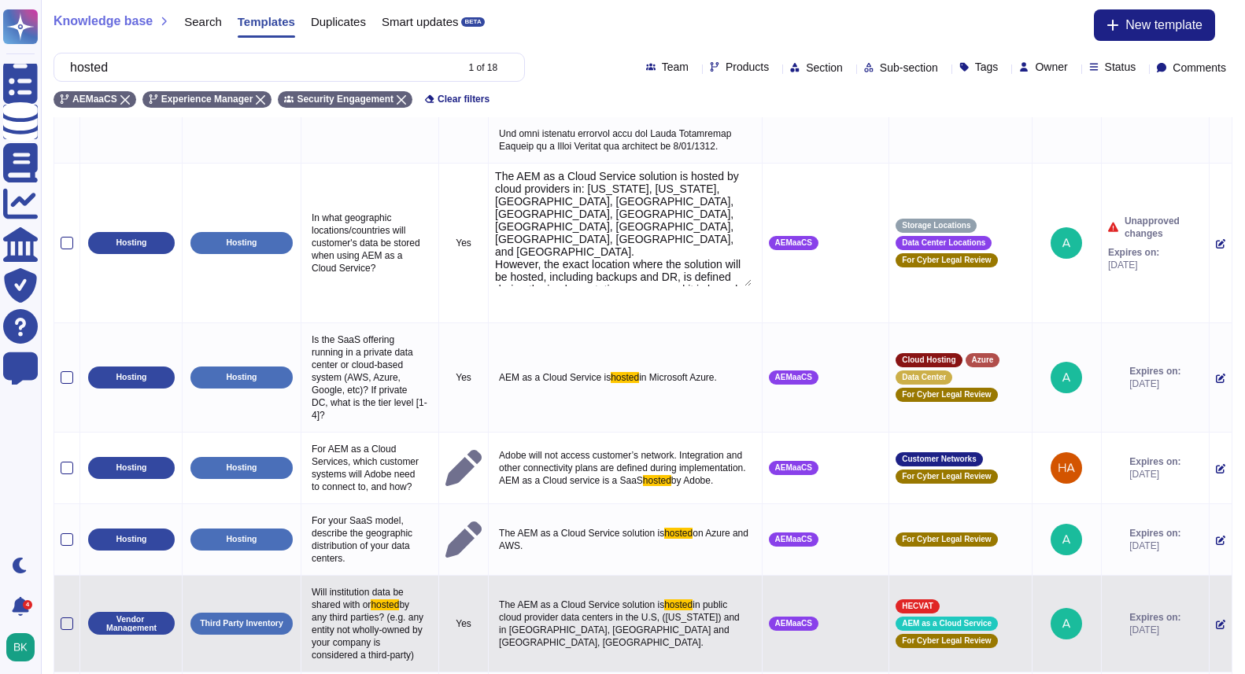
scroll to position [1486, 0]
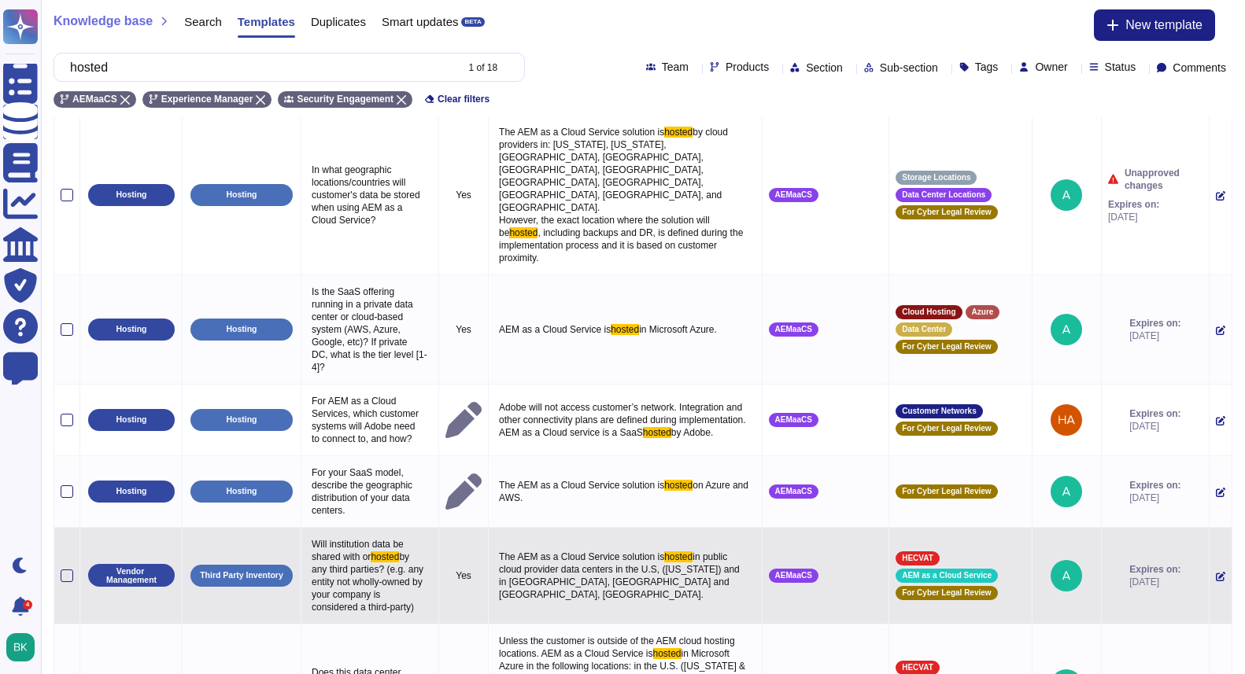
click at [1215, 572] on icon at bounding box center [1219, 576] width 9 height 9
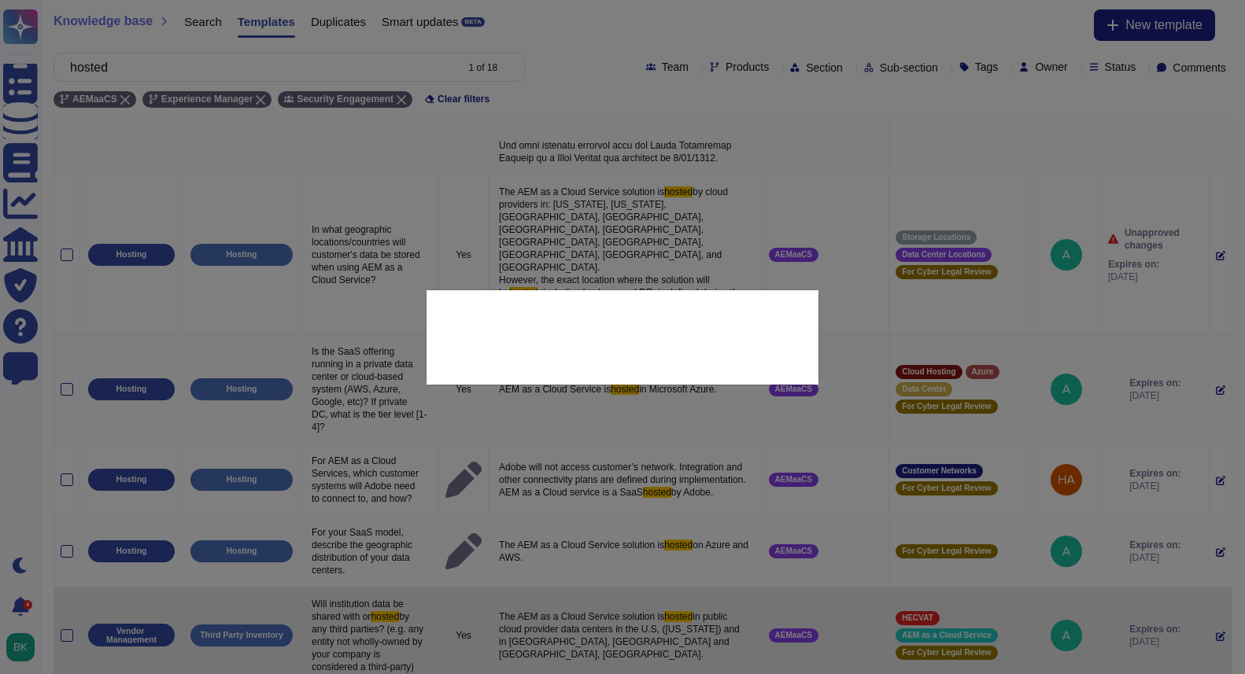
type textarea "Will institution data be shared with or hosted by any third parties? (e.g. any …"
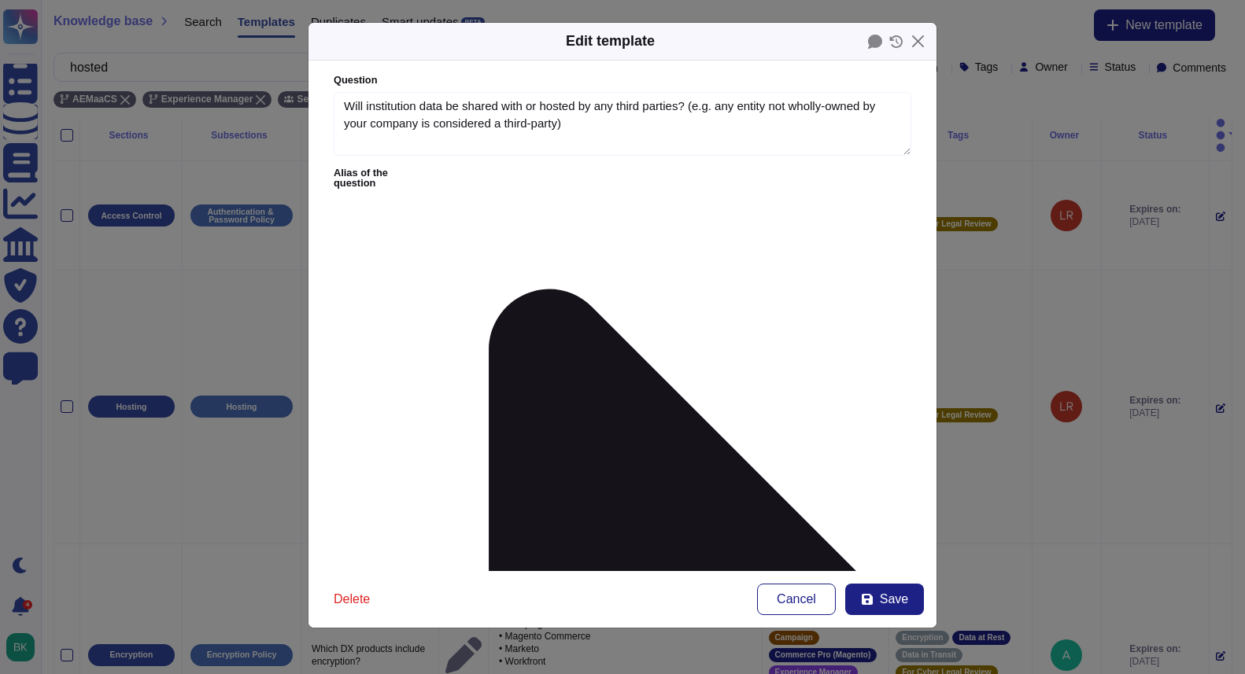
scroll to position [0, 0]
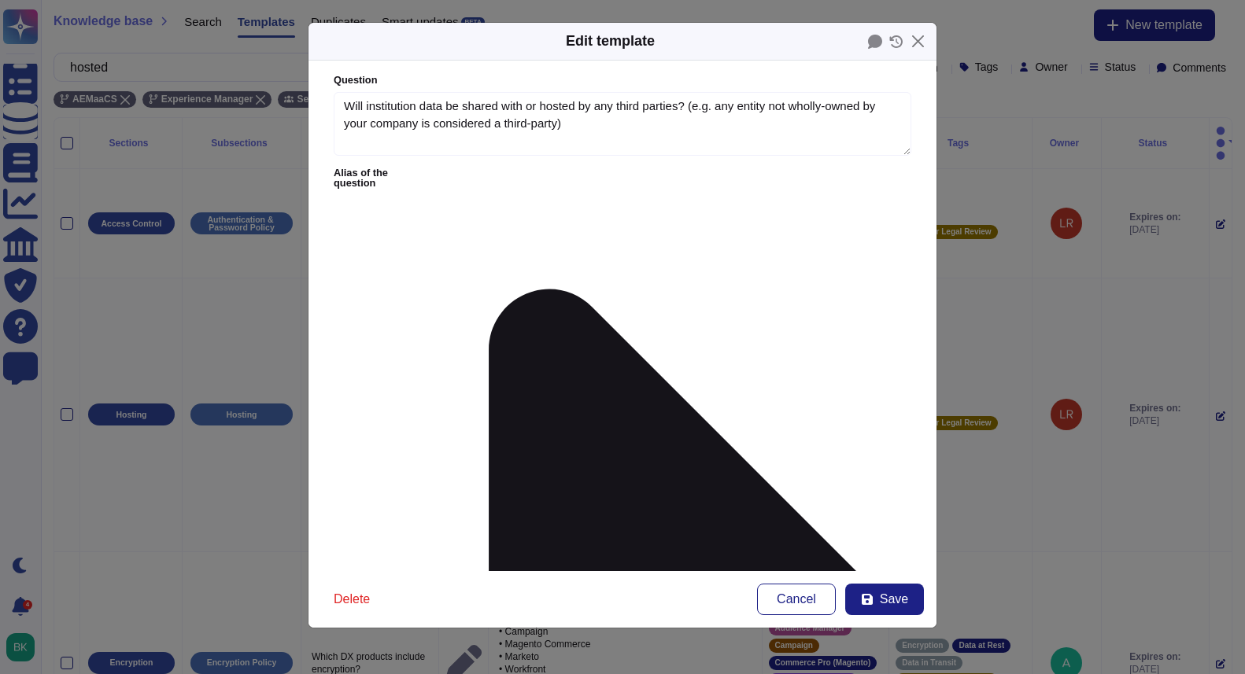
drag, startPoint x: 807, startPoint y: 223, endPoint x: 832, endPoint y: 257, distance: 41.7
paste textarea "The AEM as a Cloud Service solution is hosted by cloud providers in: [US_STATE]…"
paste textarea
drag, startPoint x: 817, startPoint y: 262, endPoint x: 340, endPoint y: 197, distance: 481.1
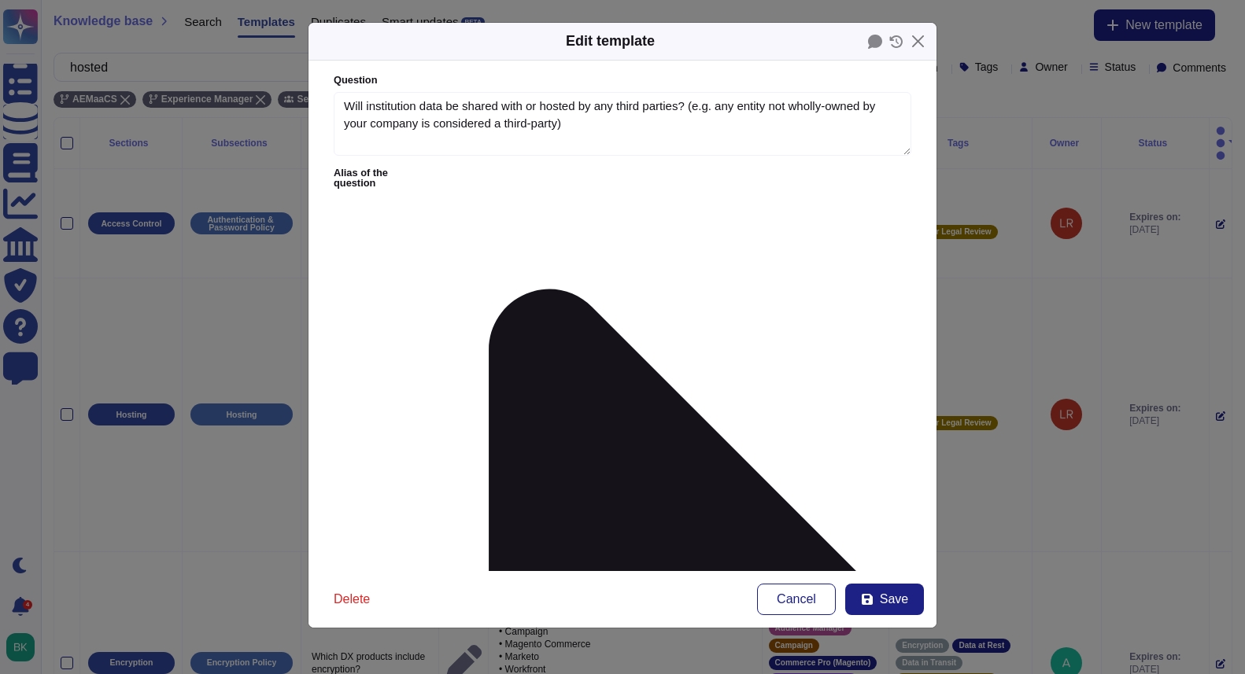
click at [884, 593] on span "Save" at bounding box center [894, 599] width 28 height 13
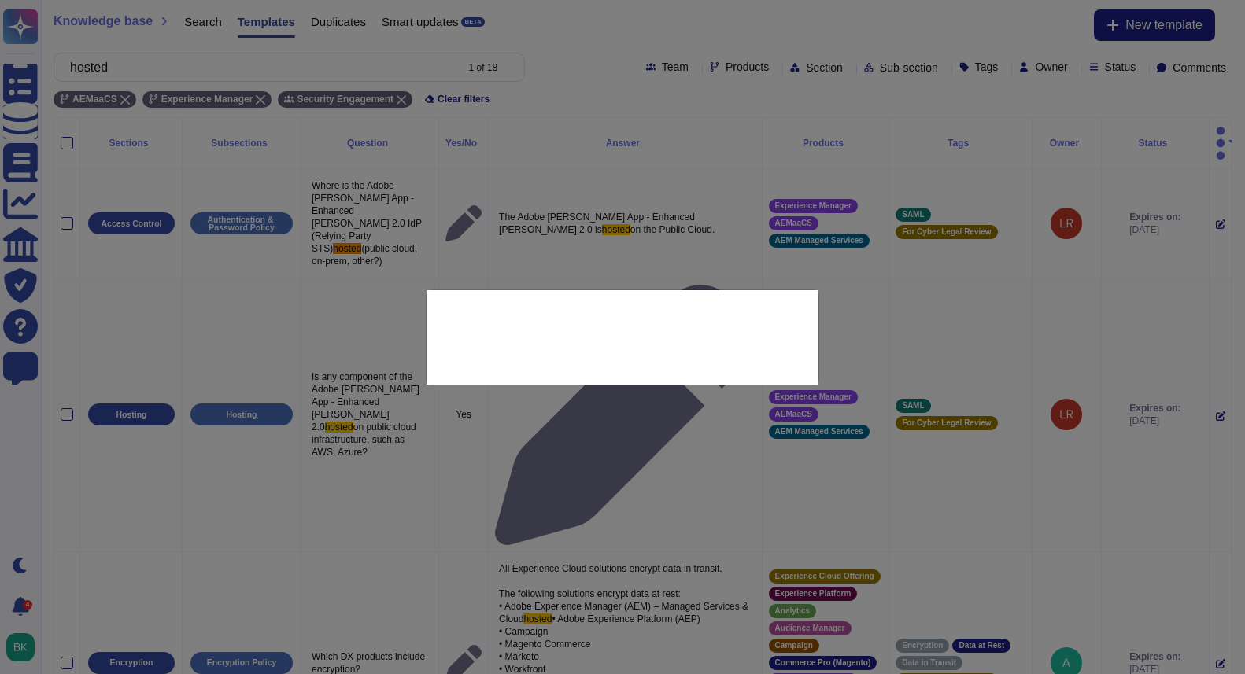
type textarea "The AEM as a Cloud Service solution is hosted in public cloud provider data cen…"
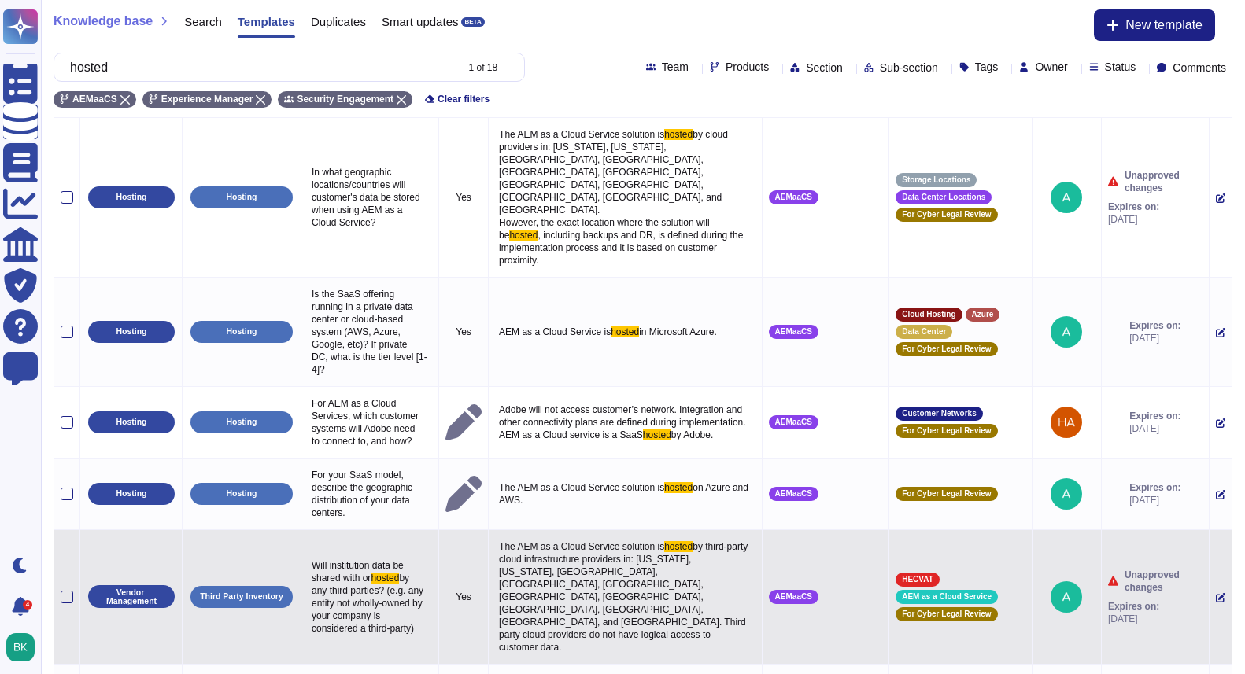
scroll to position [1486, 0]
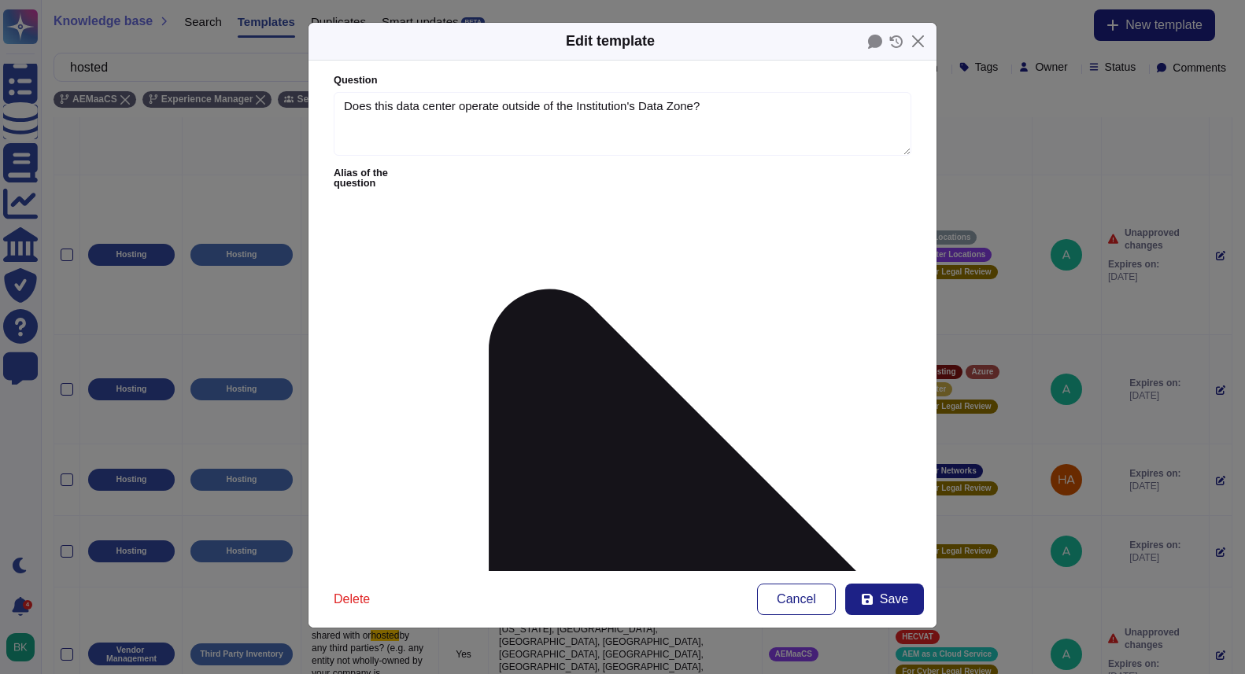
type textarea "Does this data center operate outside of the Institution's Data Zone?"
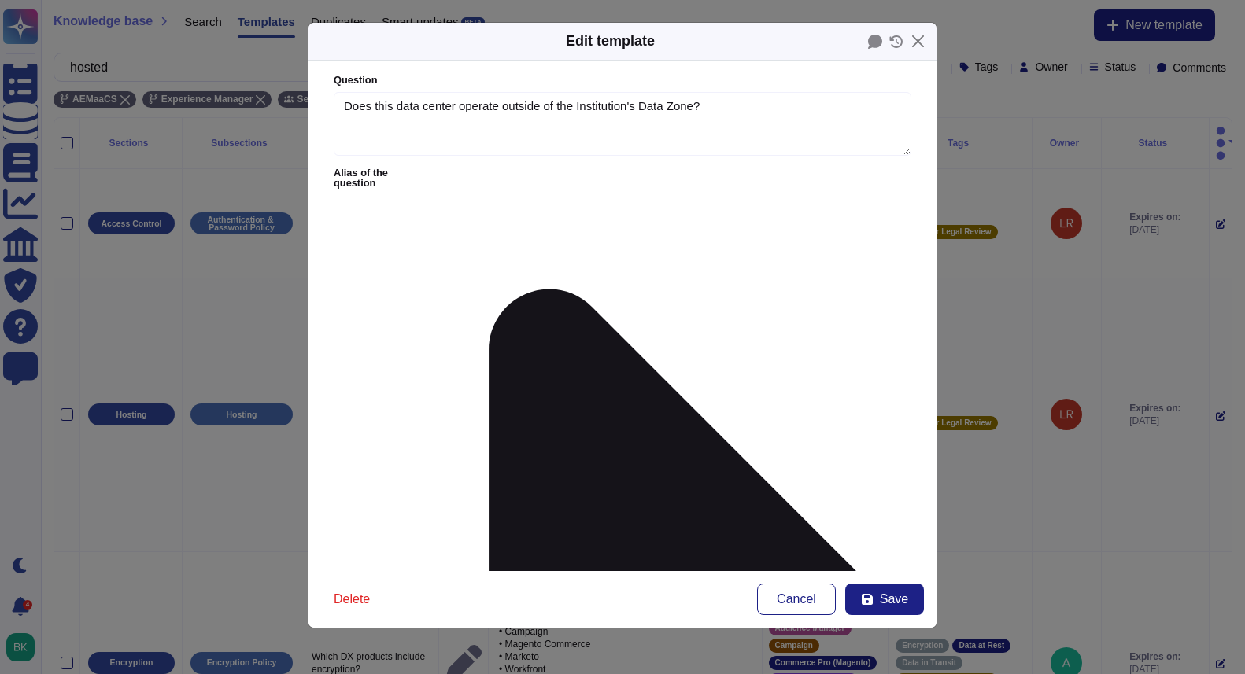
scroll to position [0, 0]
drag, startPoint x: 603, startPoint y: 242, endPoint x: 663, endPoint y: 267, distance: 64.9
paste textarea "The AEM as a Cloud Service solution is hosted by cloud providers in: [US_STATE]…"
drag, startPoint x: 606, startPoint y: 241, endPoint x: 451, endPoint y: 256, distance: 155.8
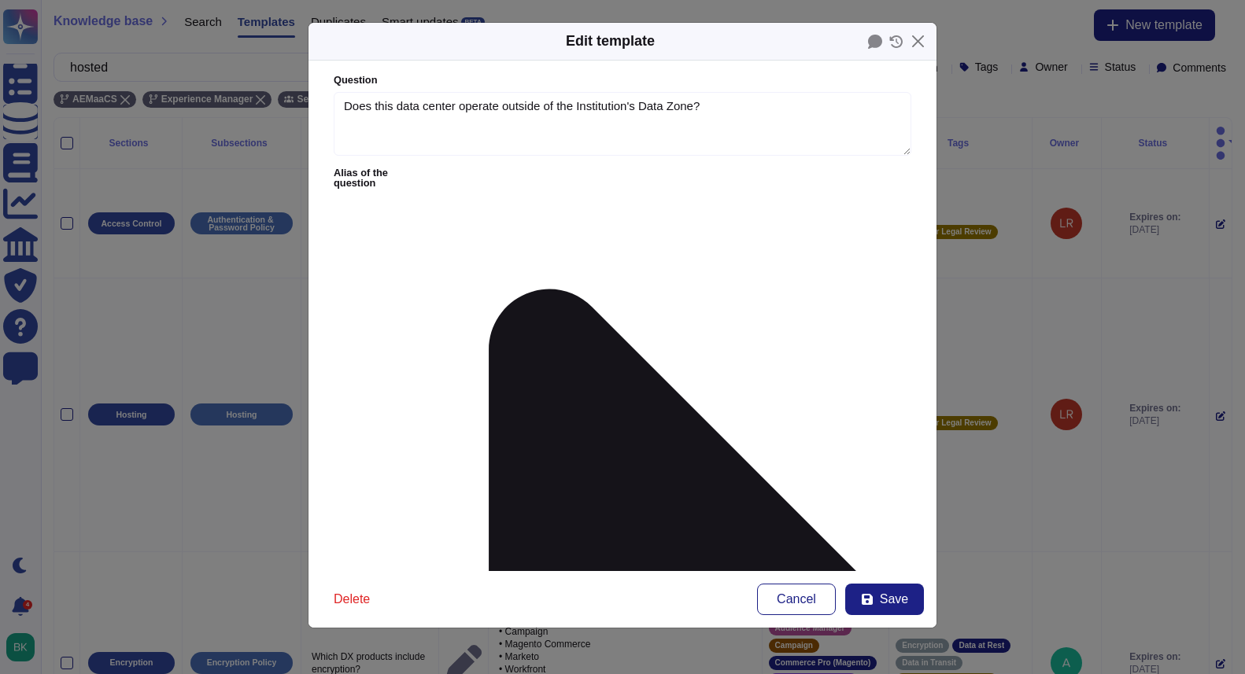
click at [869, 607] on button "Save" at bounding box center [884, 599] width 79 height 31
type textarea "Unless the customer is outside of the AEM cloud hosting locations. AEM as a Clo…"
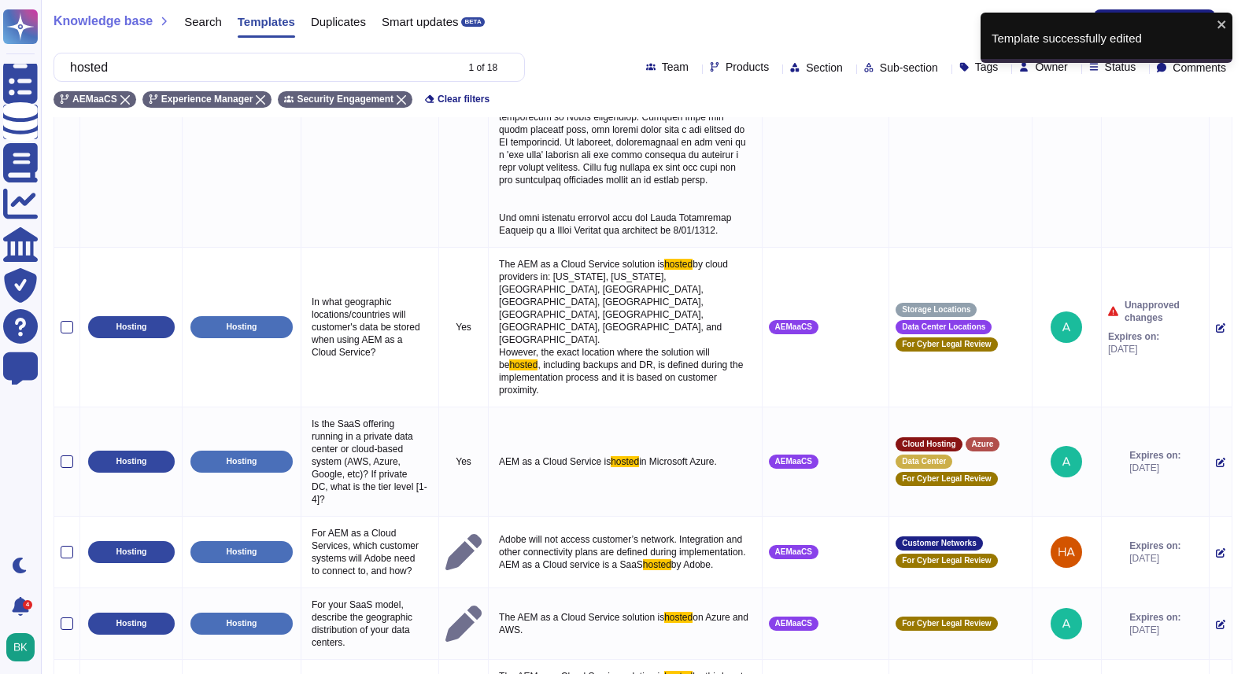
scroll to position [1486, 0]
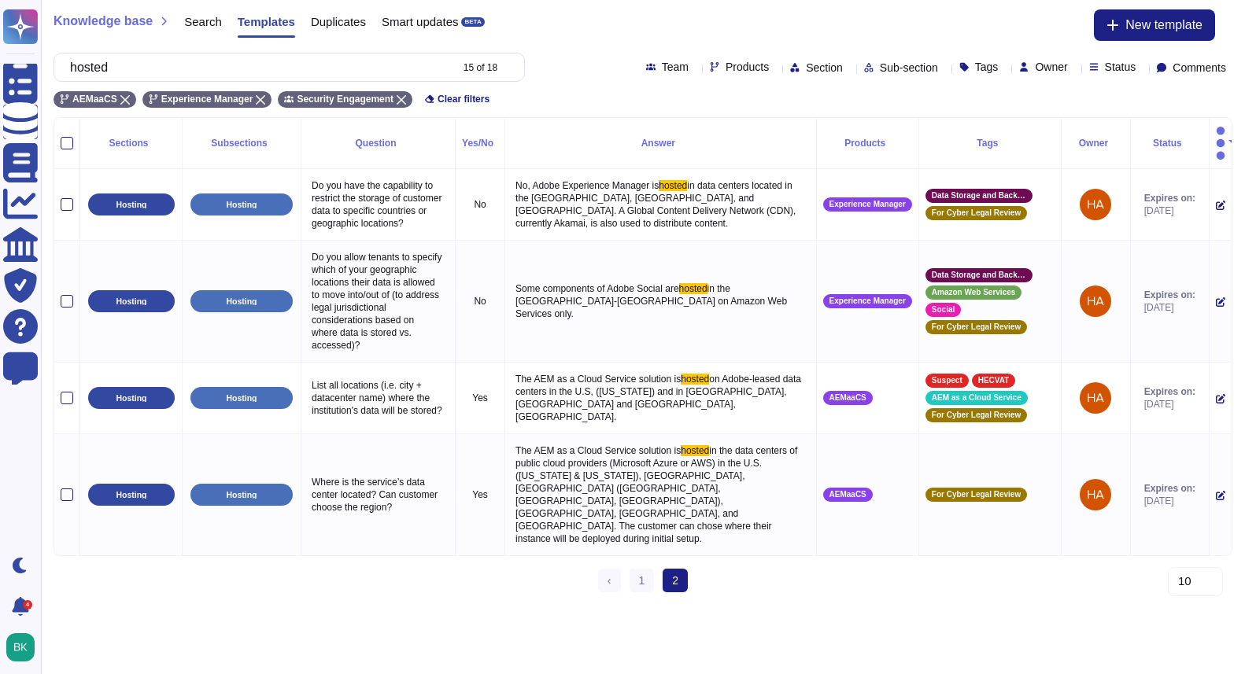
scroll to position [0, 0]
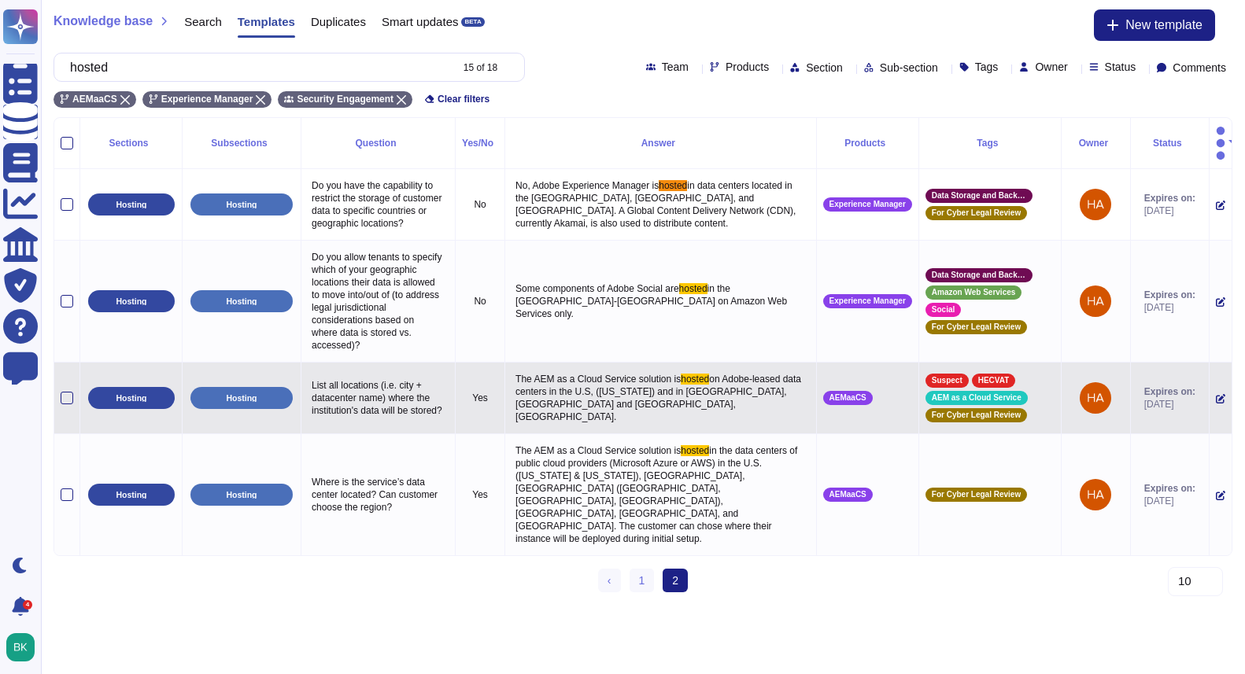
click at [1215, 394] on icon at bounding box center [1219, 398] width 9 height 9
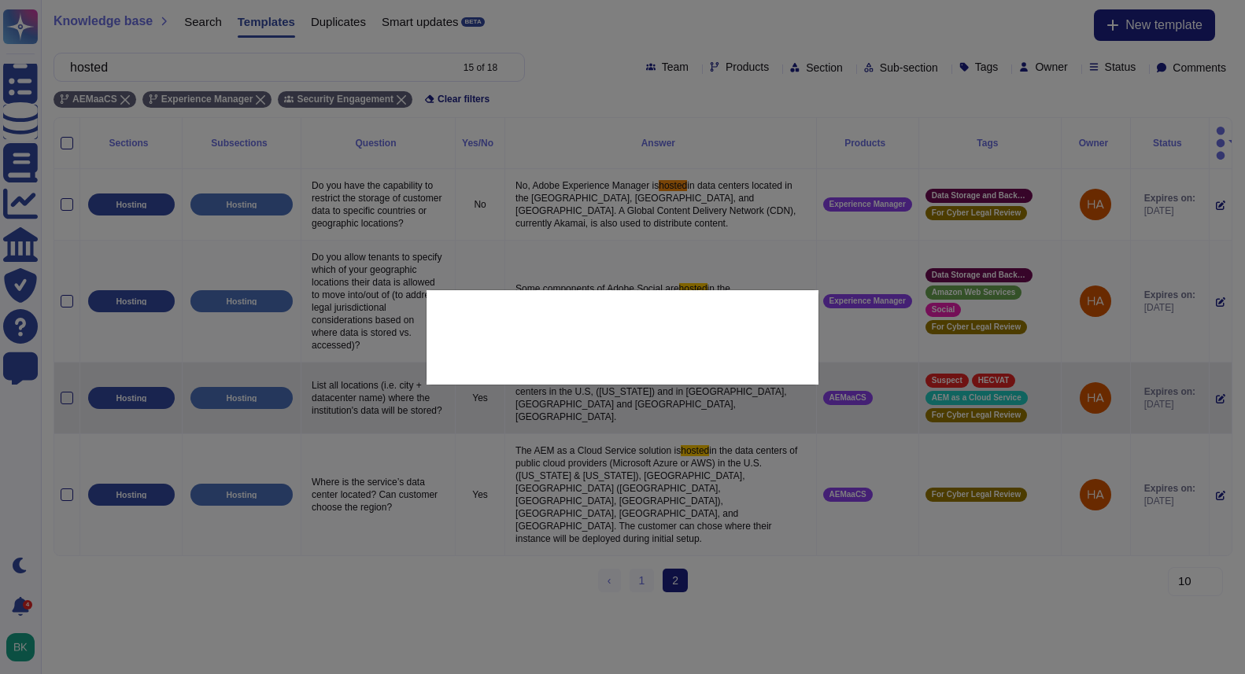
type textarea "List all locations (i.e. city + datacenter name) where the institution's data w…"
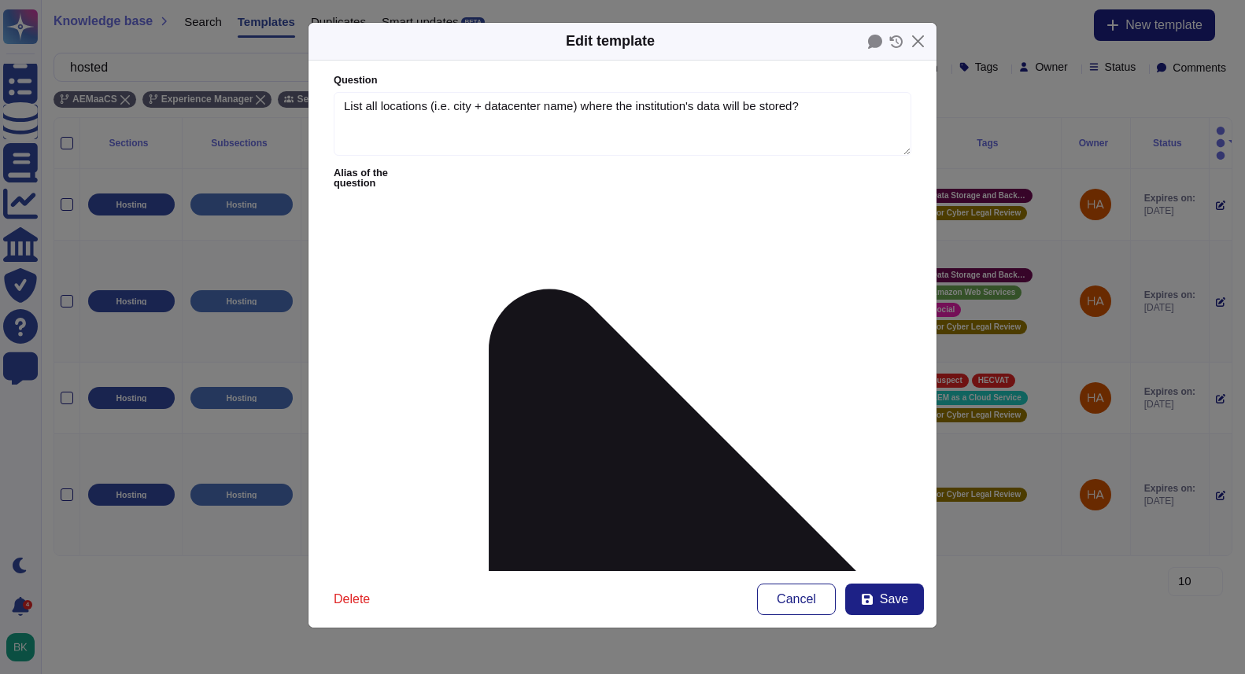
paste textarea "by cloud providers in: [US_STATE], [US_STATE], [GEOGRAPHIC_DATA], [GEOGRAPHIC_D…"
click at [868, 600] on icon at bounding box center [867, 599] width 13 height 13
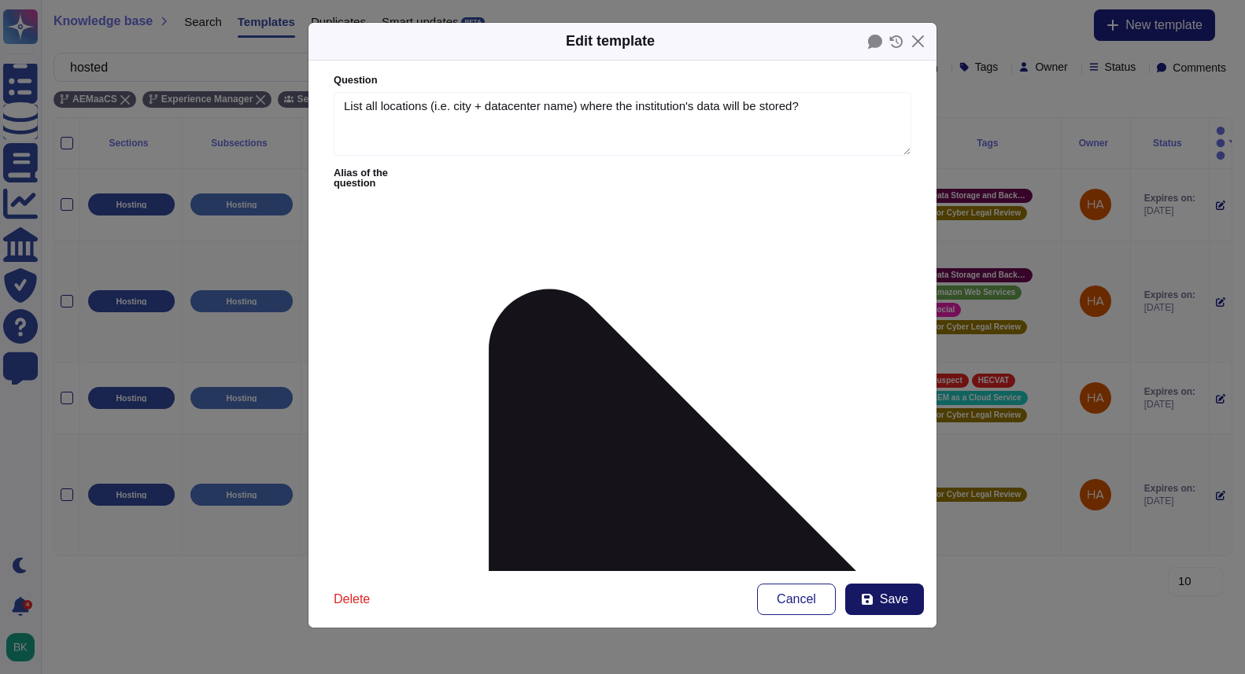
type textarea "The AEM as a Cloud Service solution is hosted on Adobe-leased data centers in t…"
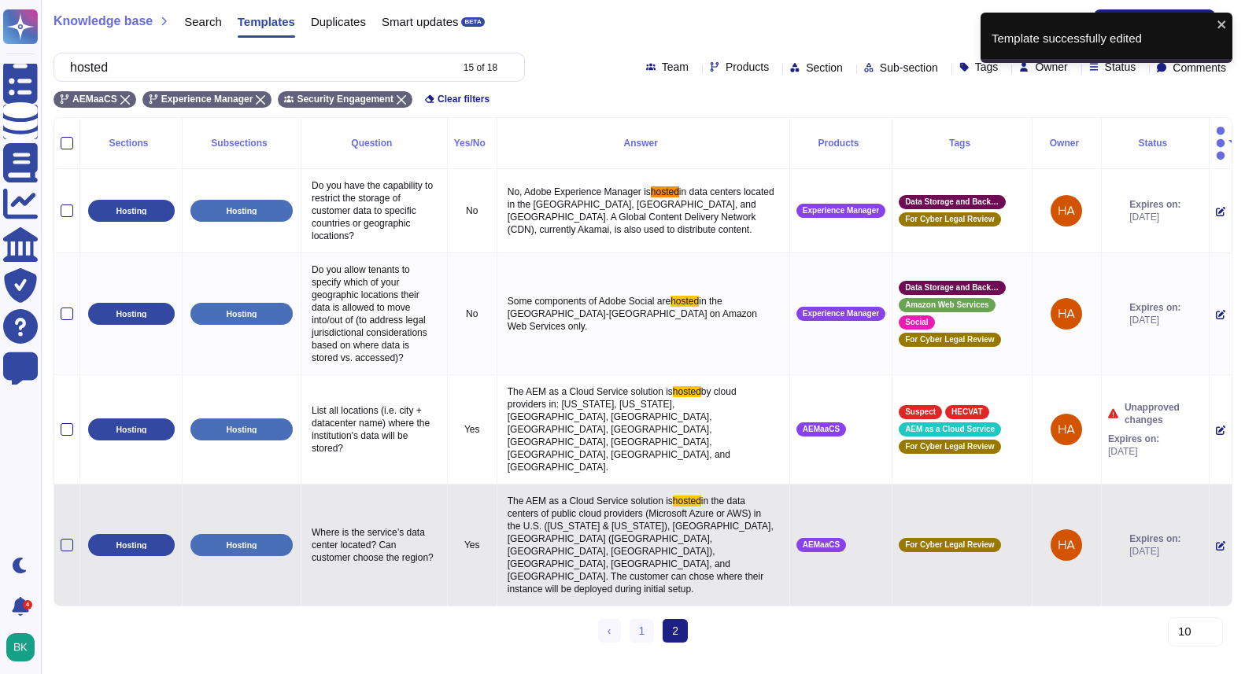
click at [1215, 542] on icon at bounding box center [1219, 546] width 9 height 9
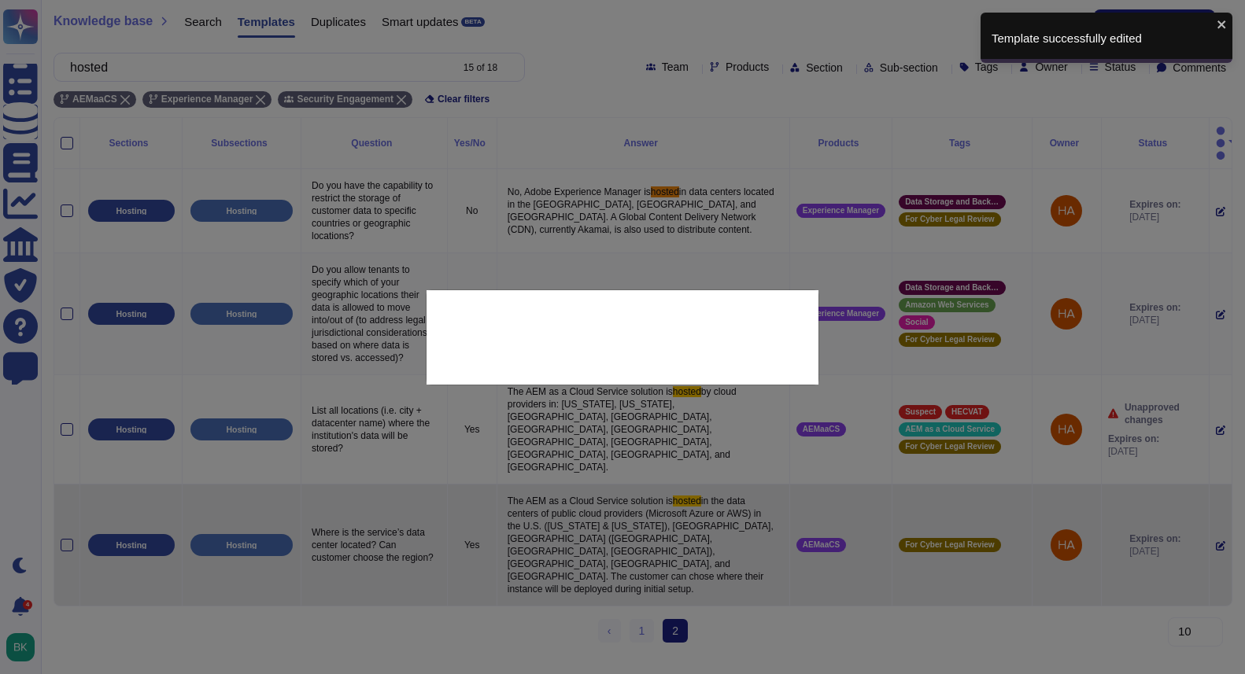
type textarea "Where is the service’s data center located? Can customer choose the region?"
type textarea "The AEM as a Cloud Service solution is hosted in the data centers of public clo…"
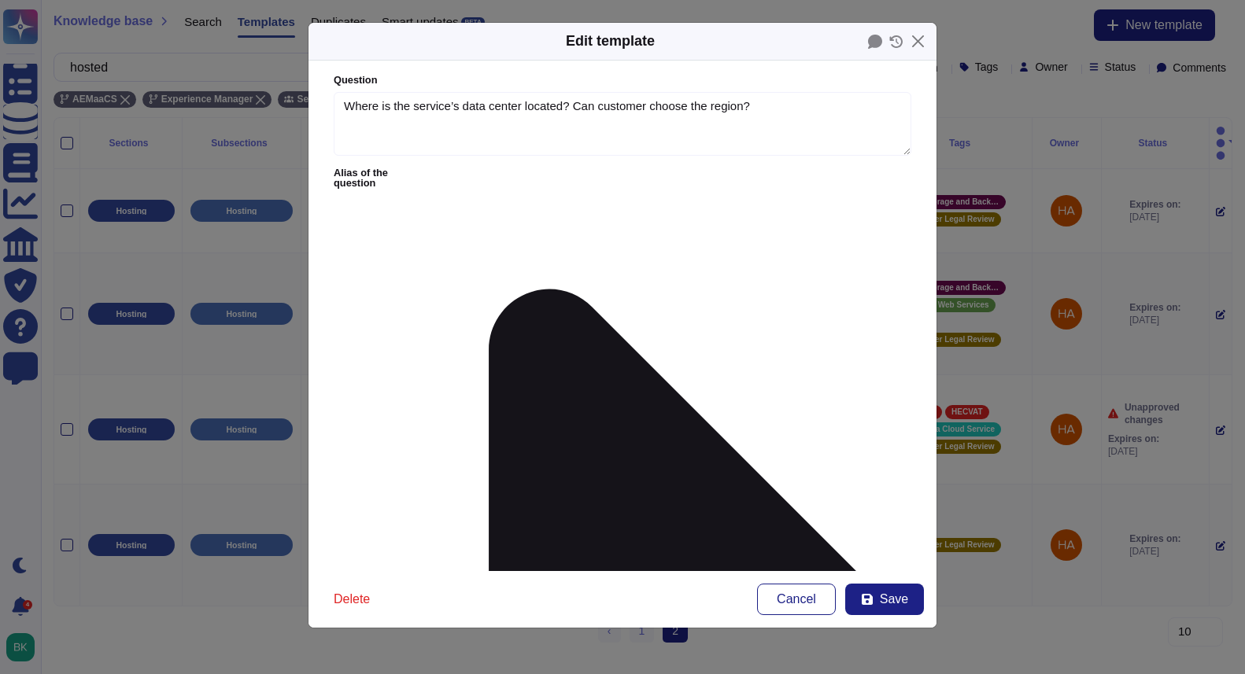
type textarea "Where is the service’s data center located? Can customer choose the region?"
drag, startPoint x: 417, startPoint y: 242, endPoint x: 377, endPoint y: 242, distance: 40.1
paste textarea "The AEM as a Cloud Service solution is hosted by cloud providers in: [US_STATE]…"
drag, startPoint x: 395, startPoint y: 242, endPoint x: 449, endPoint y: 289, distance: 71.4
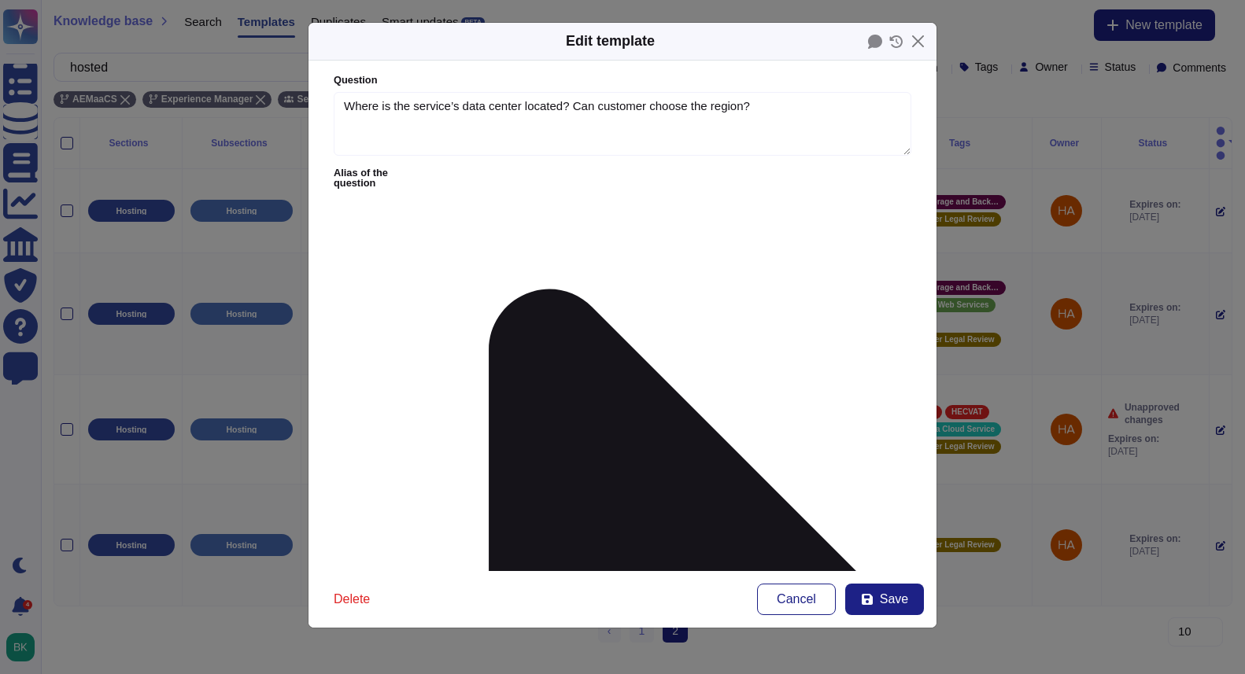
drag, startPoint x: 393, startPoint y: 240, endPoint x: 758, endPoint y: 242, distance: 365.0
click at [894, 614] on button "Save" at bounding box center [884, 599] width 79 height 31
type textarea "The AEM as a Cloud Service solution is hosted in the data centers of public clo…"
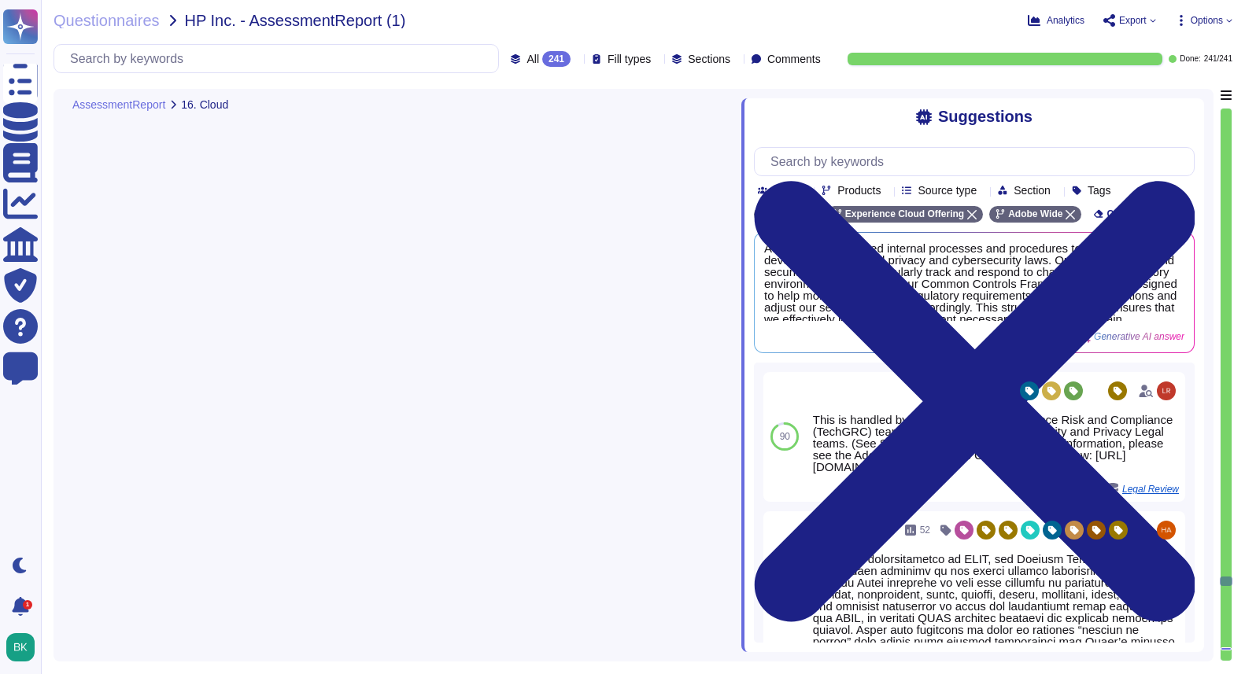
type textarea "1. Adobe provides a cloud-based service as it offers a SaaS solution. 2. The se…"
type textarea "Adobe utilizes a dual approach in its cloud deployment model, incorporating bot…"
type textarea "Adobe primarily utilizes a Software as a Service (SaaS) model for its solutions…"
type textarea "User management in the cloud network for the services provided is managed by th…"
type textarea "Hosting Providers provide managed compute, network, data, and storage services …"
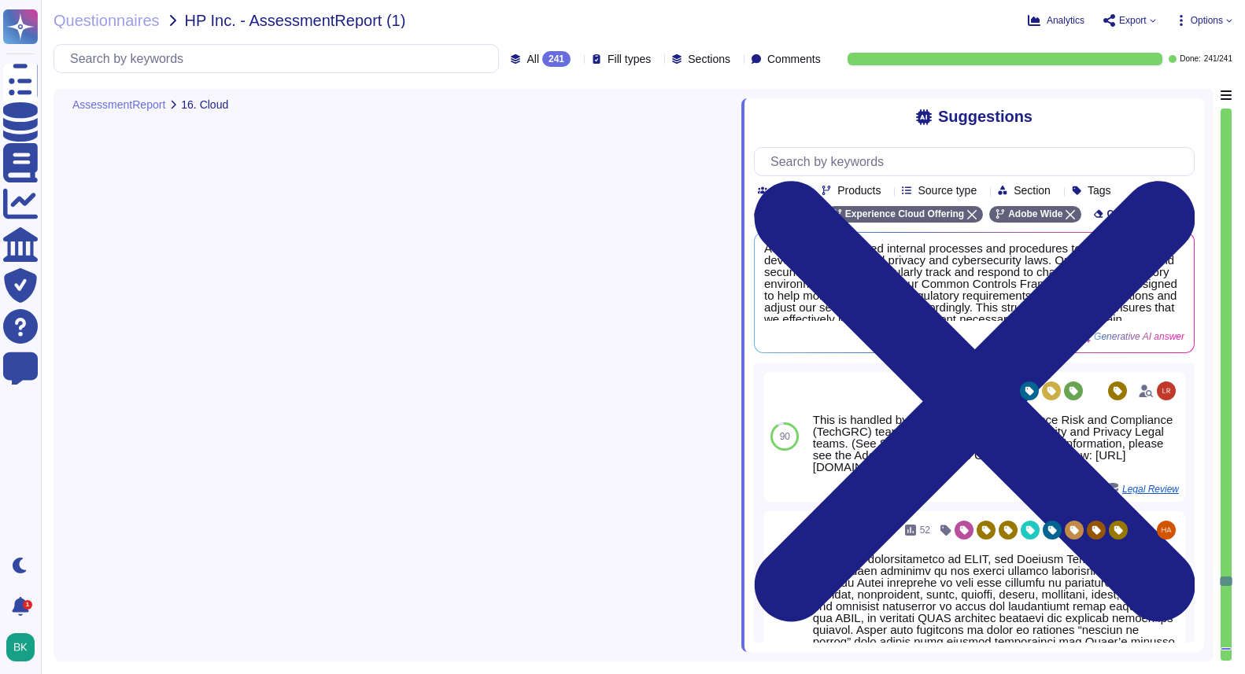
scroll to position [45962, 0]
